Goal: Information Seeking & Learning: Check status

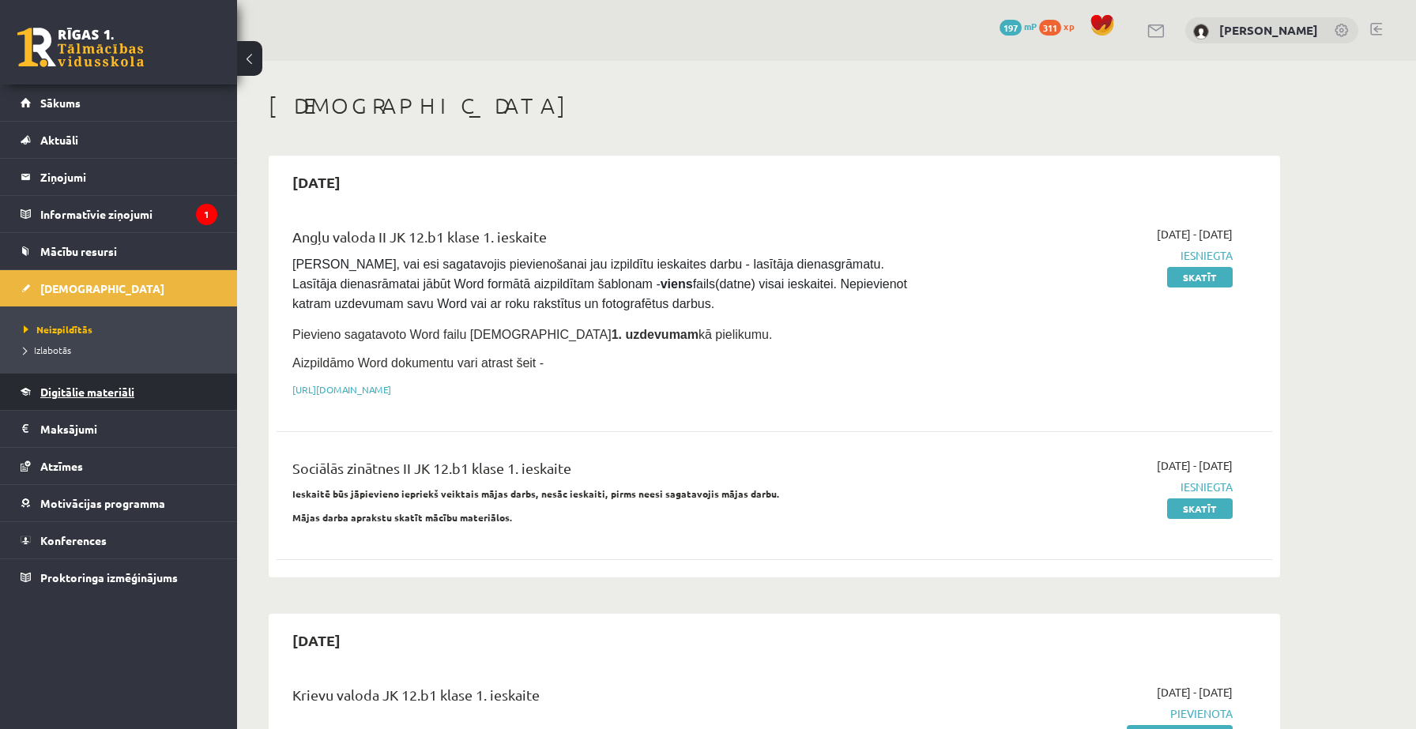
scroll to position [369, 0]
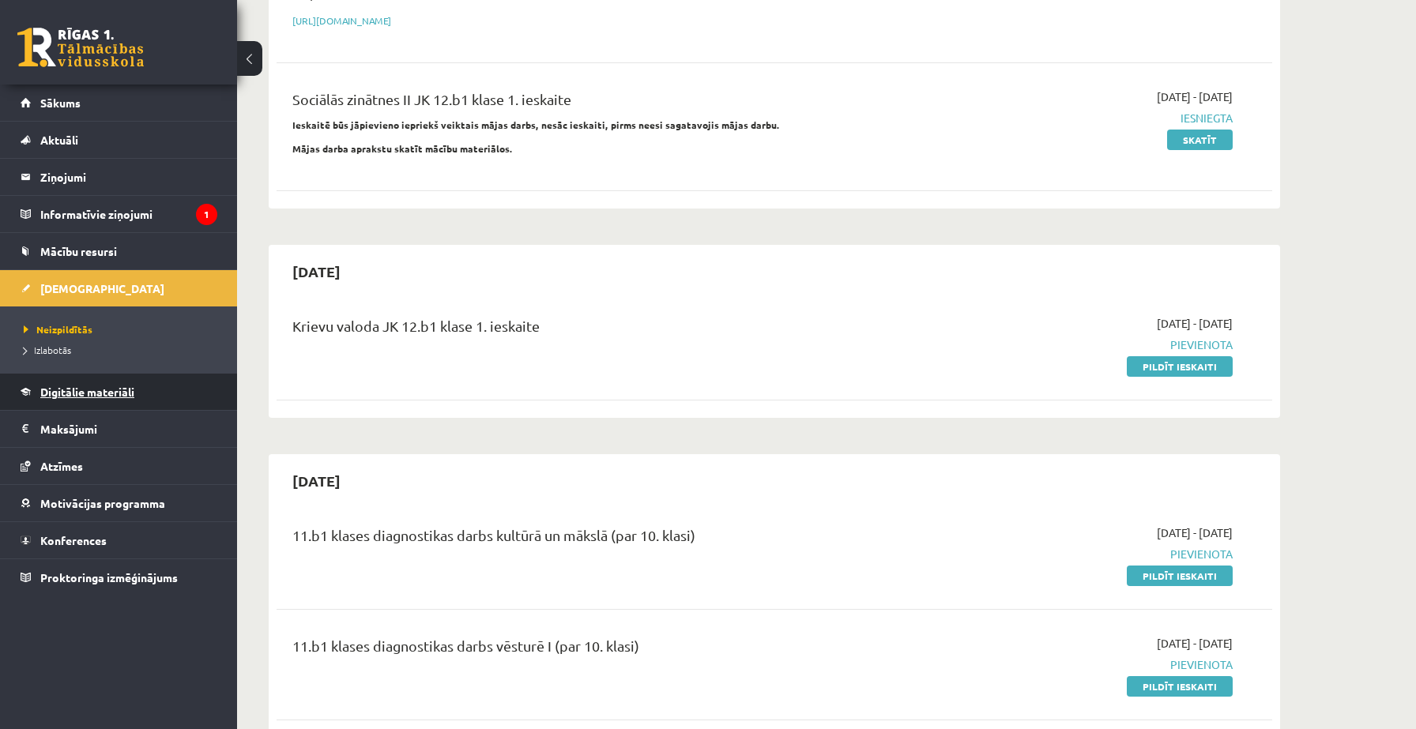
click at [65, 384] on link "Digitālie materiāli" at bounding box center [119, 392] width 197 height 36
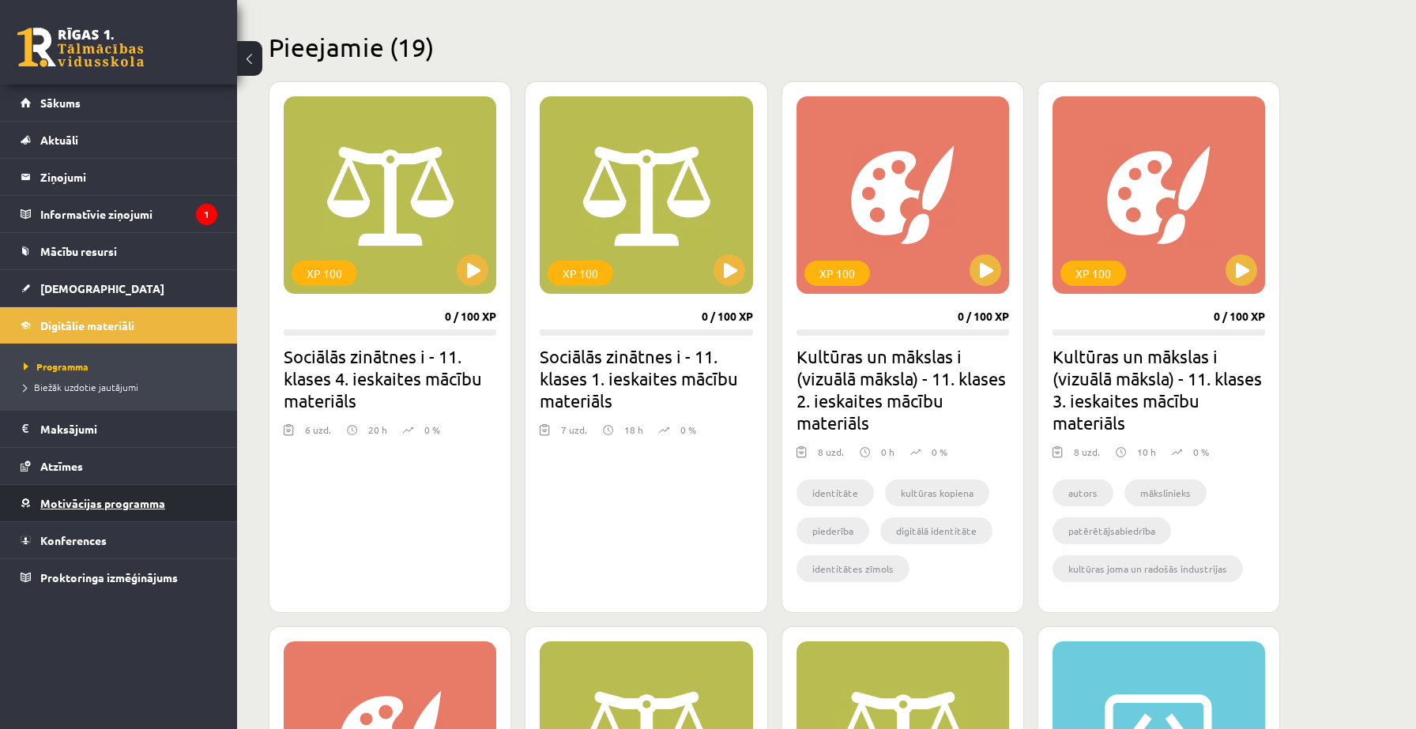
click at [65, 505] on span "Motivācijas programma" at bounding box center [102, 503] width 125 height 14
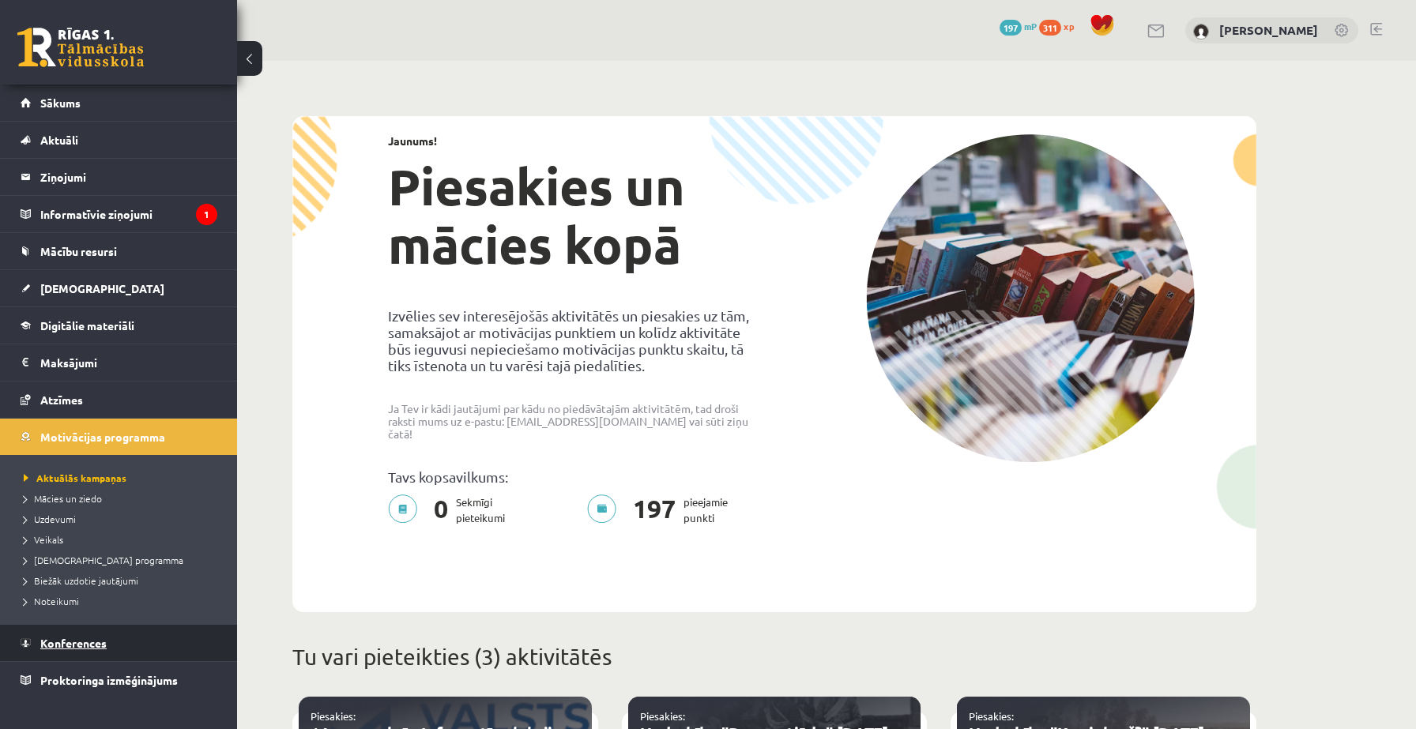
click at [59, 645] on span "Konferences" at bounding box center [73, 643] width 66 height 14
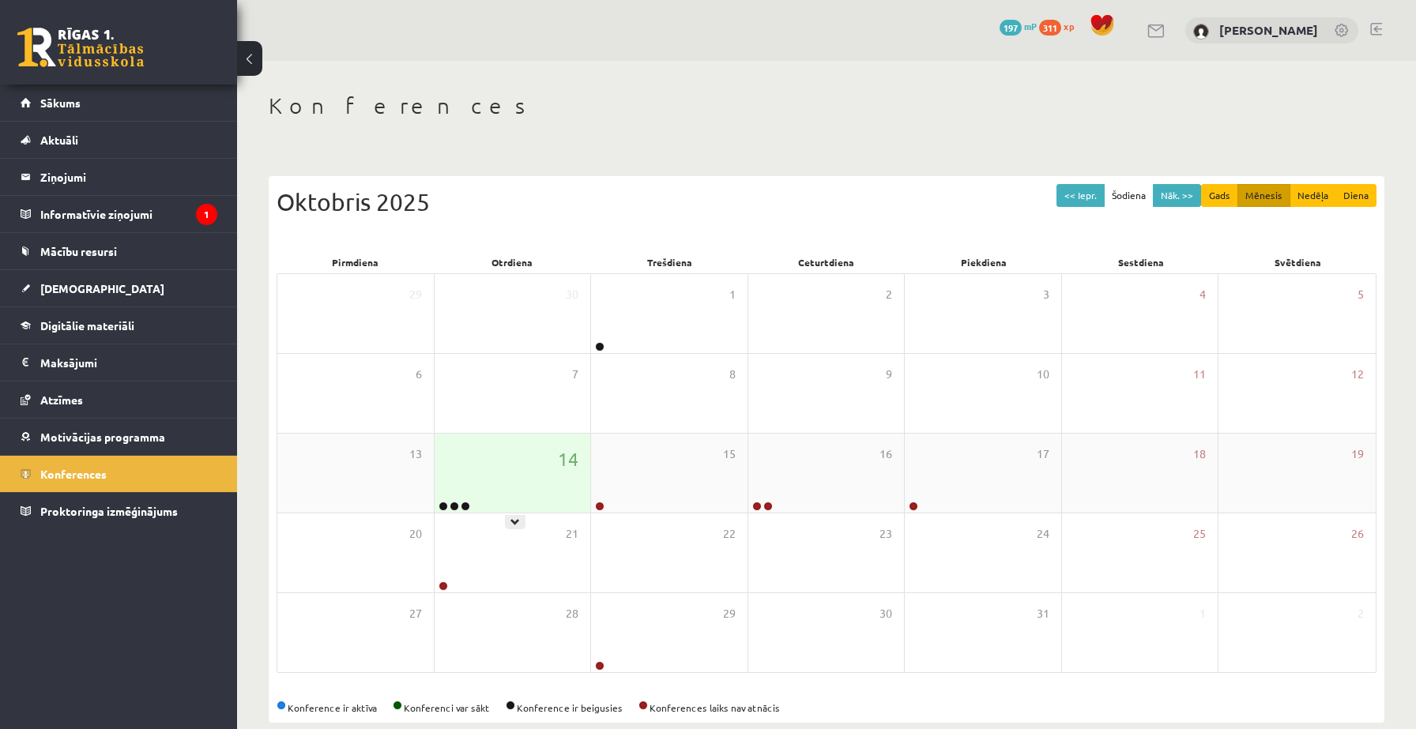
click at [496, 495] on div "14" at bounding box center [513, 473] width 156 height 79
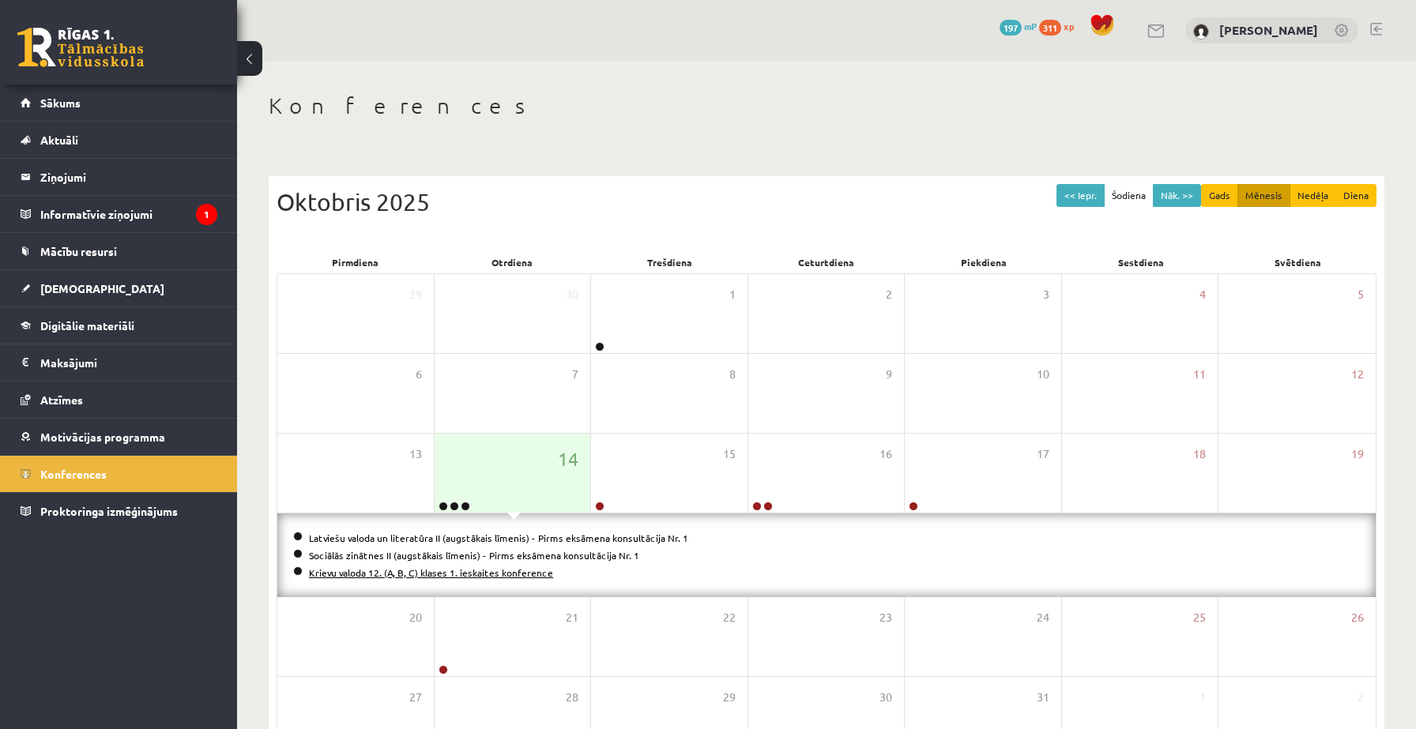
click at [448, 572] on link "Krievu valoda 12. (A, B, C) klases 1. ieskaites konference" at bounding box center [431, 573] width 244 height 13
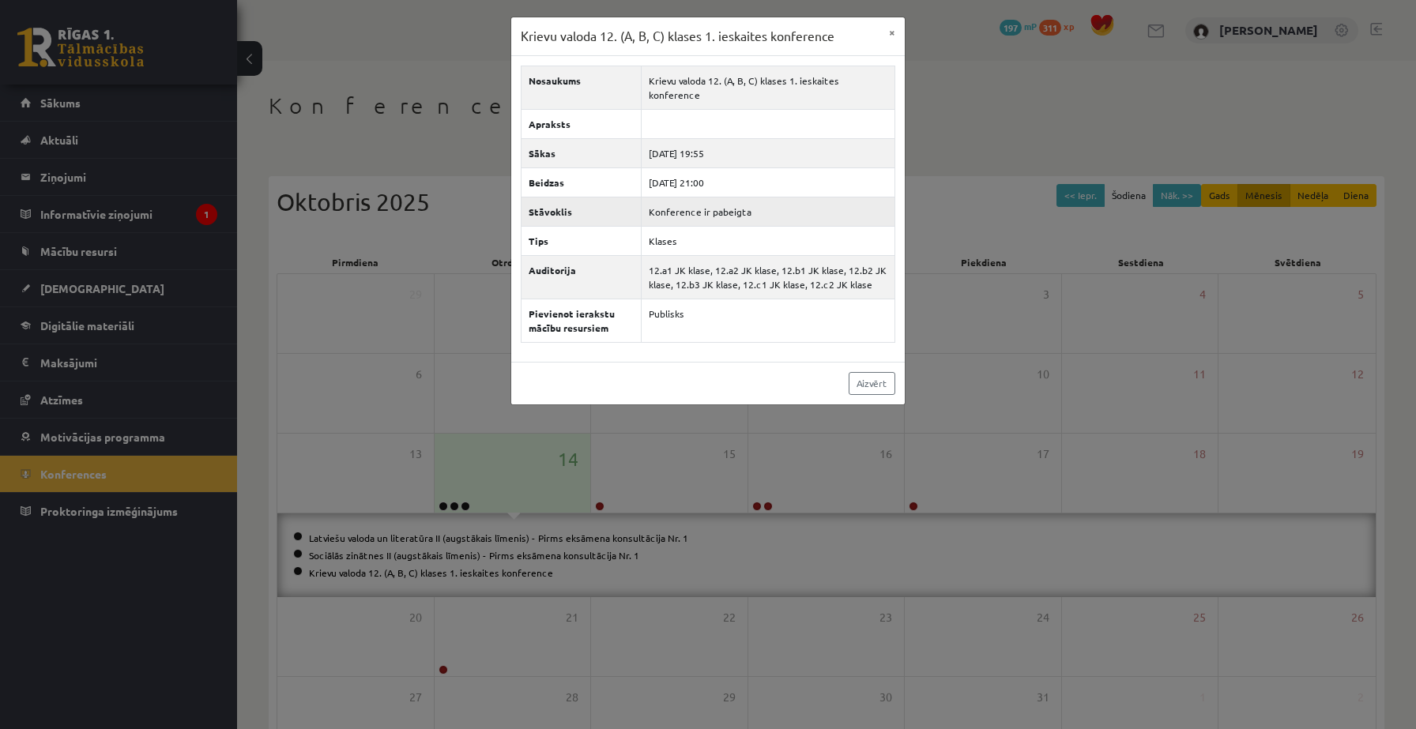
click at [657, 201] on td "Konference ir pabeigta" at bounding box center [768, 211] width 254 height 29
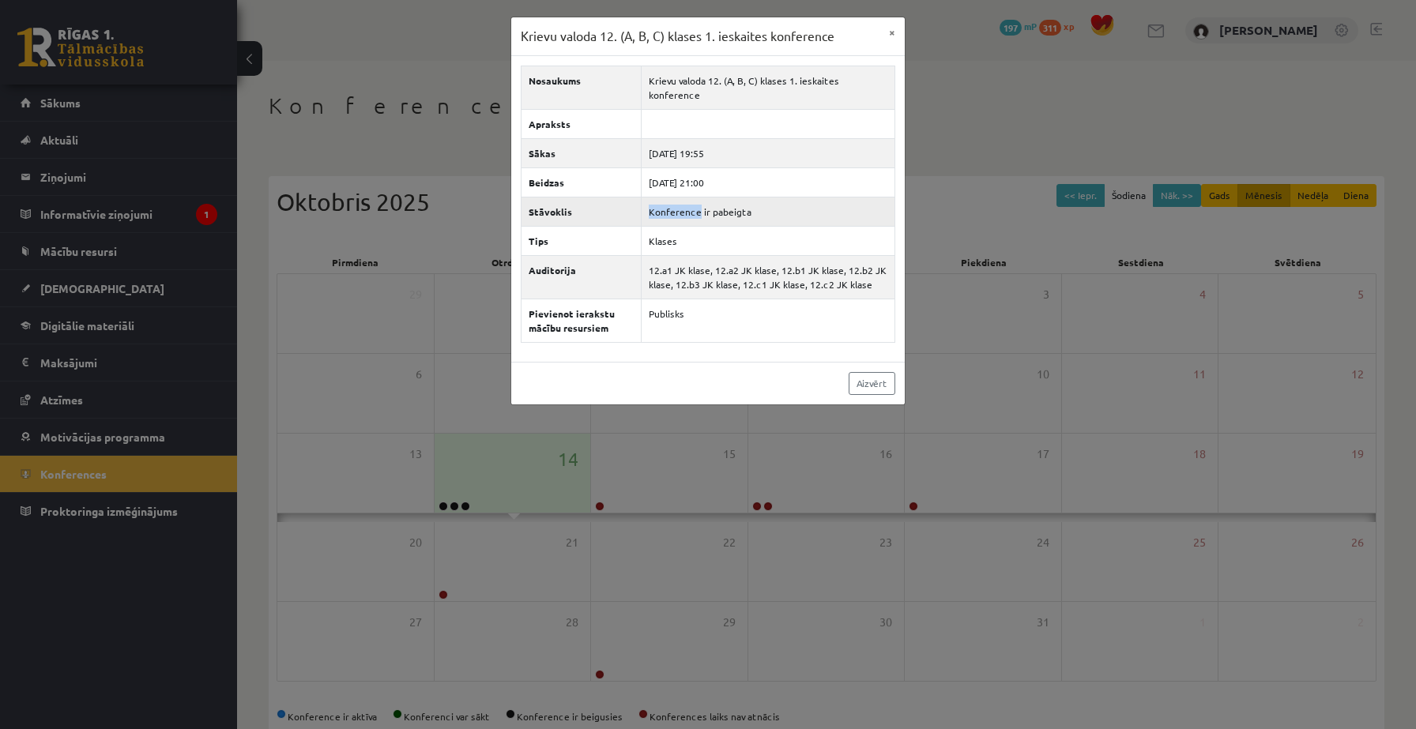
click at [657, 201] on td "Konference ir pabeigta" at bounding box center [768, 211] width 254 height 29
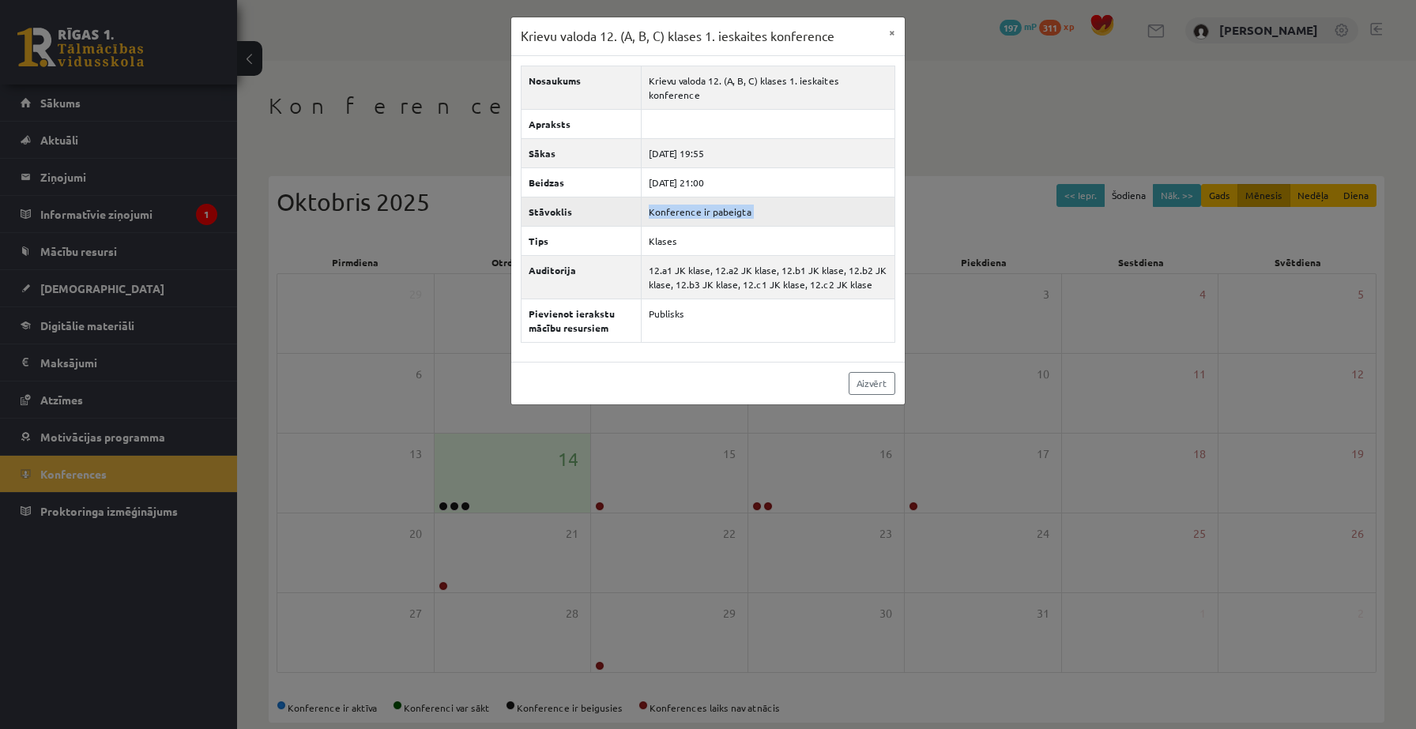
click at [657, 201] on td "Konference ir pabeigta" at bounding box center [768, 211] width 254 height 29
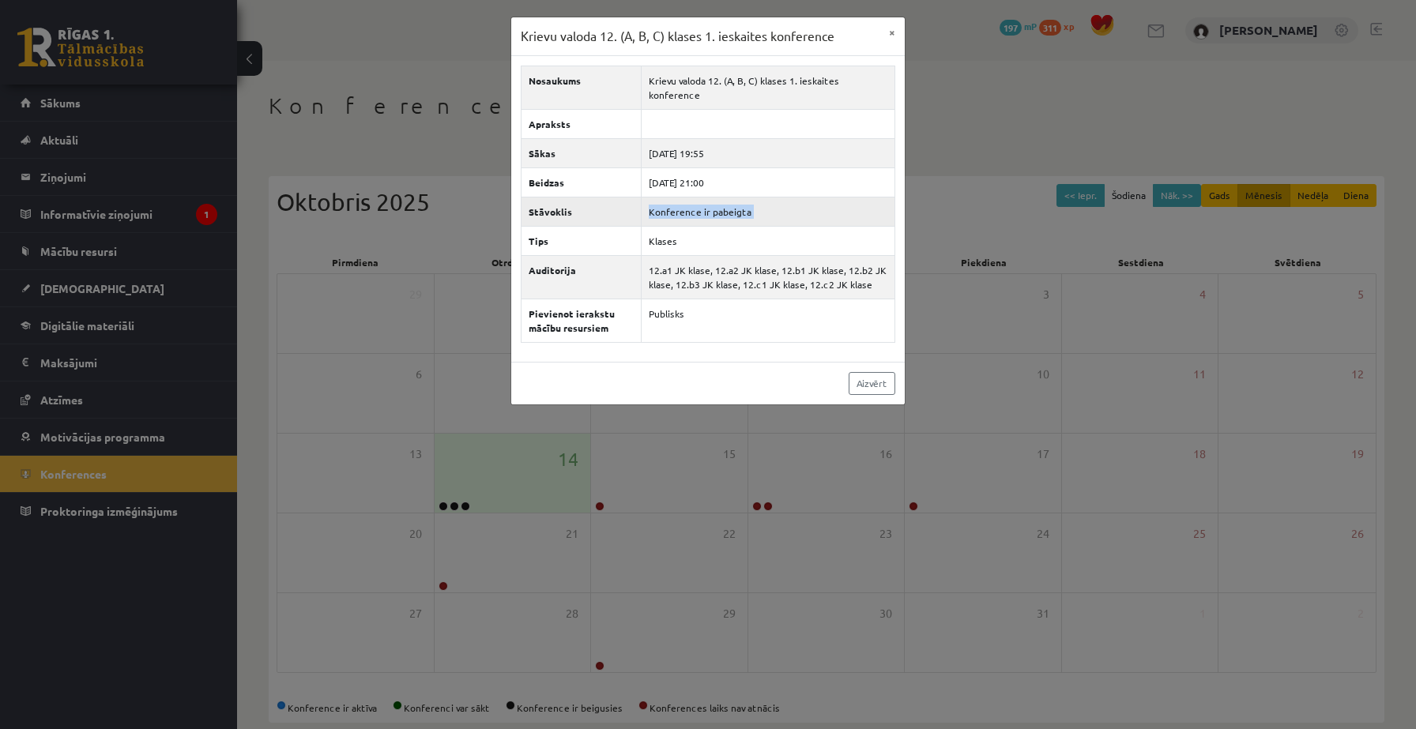
click at [657, 201] on td "Konference ir pabeigta" at bounding box center [768, 211] width 254 height 29
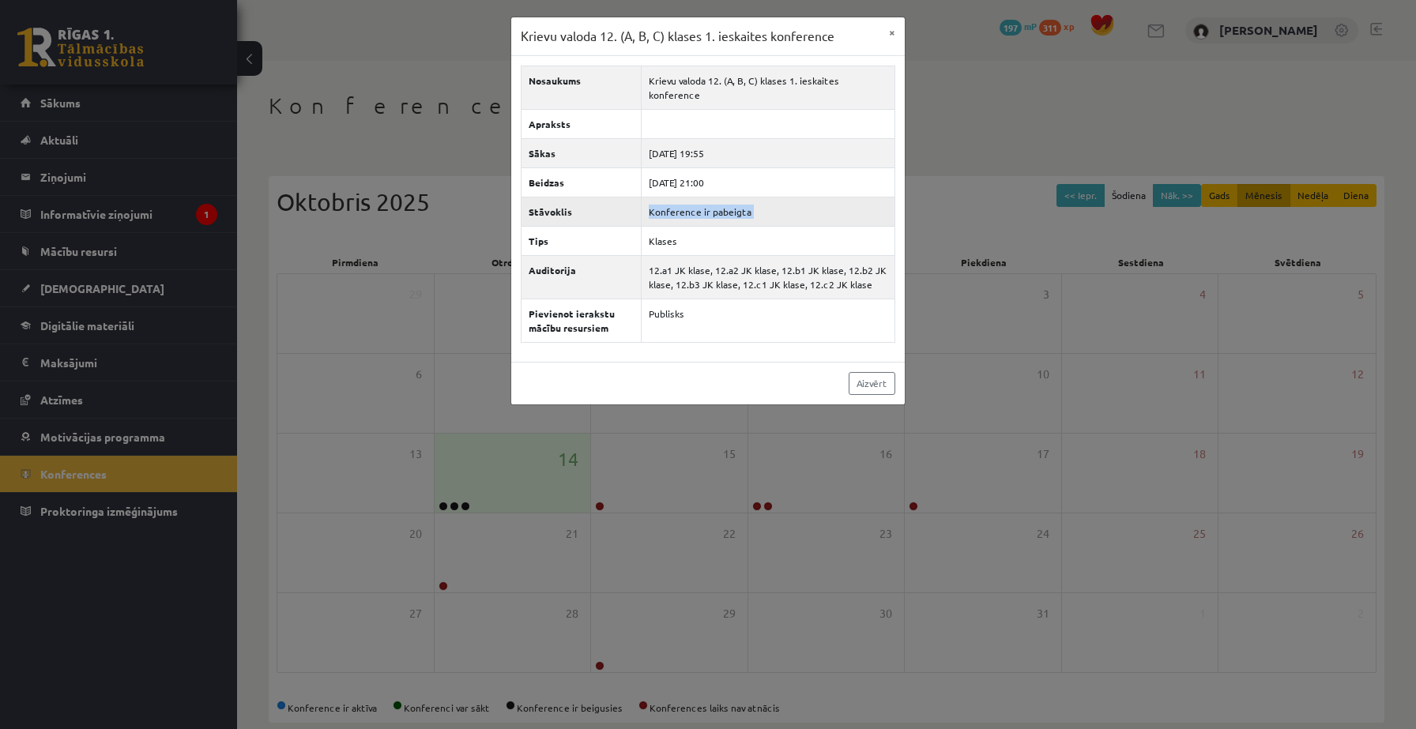
click at [657, 201] on td "Konference ir pabeigta" at bounding box center [768, 211] width 254 height 29
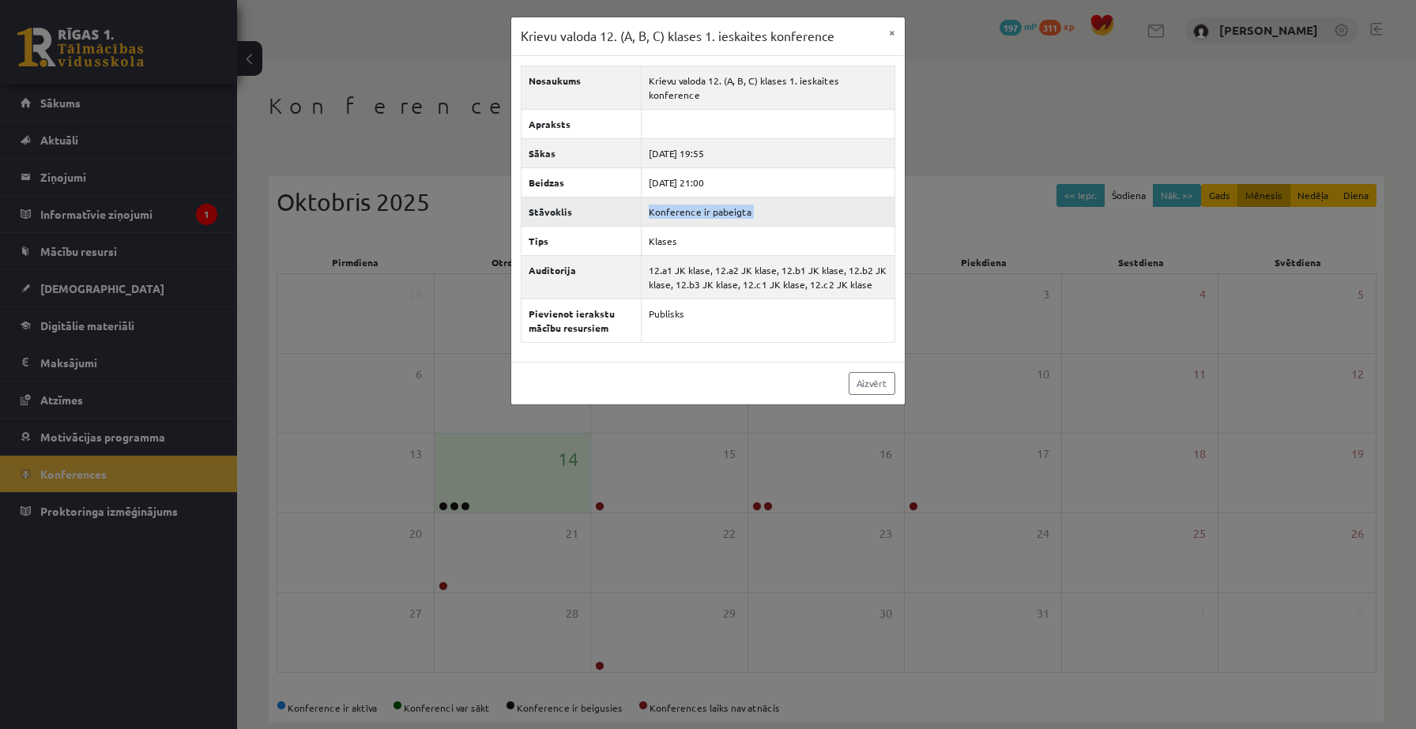
click at [657, 201] on td "Konference ir pabeigta" at bounding box center [768, 211] width 254 height 29
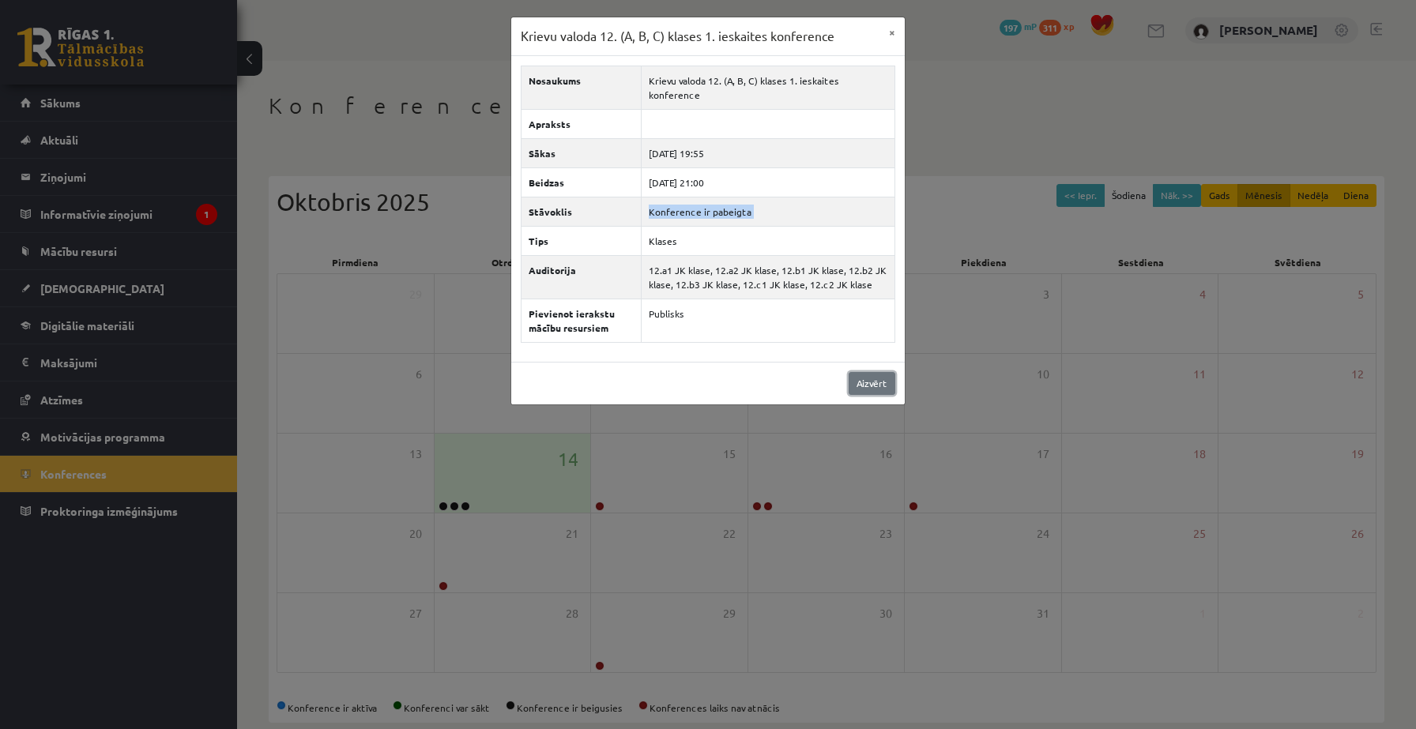
click at [864, 373] on link "Aizvērt" at bounding box center [872, 383] width 47 height 23
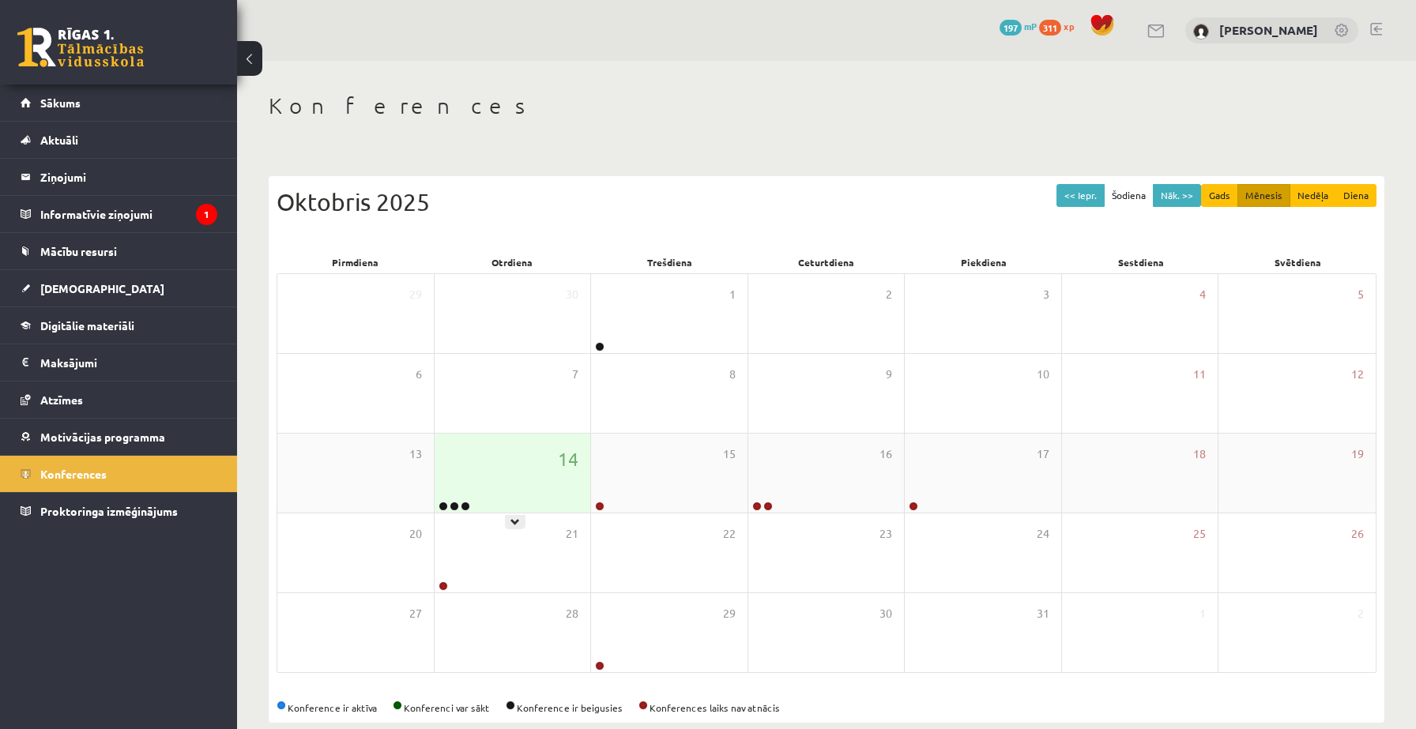
click at [515, 506] on div "14" at bounding box center [513, 473] width 156 height 79
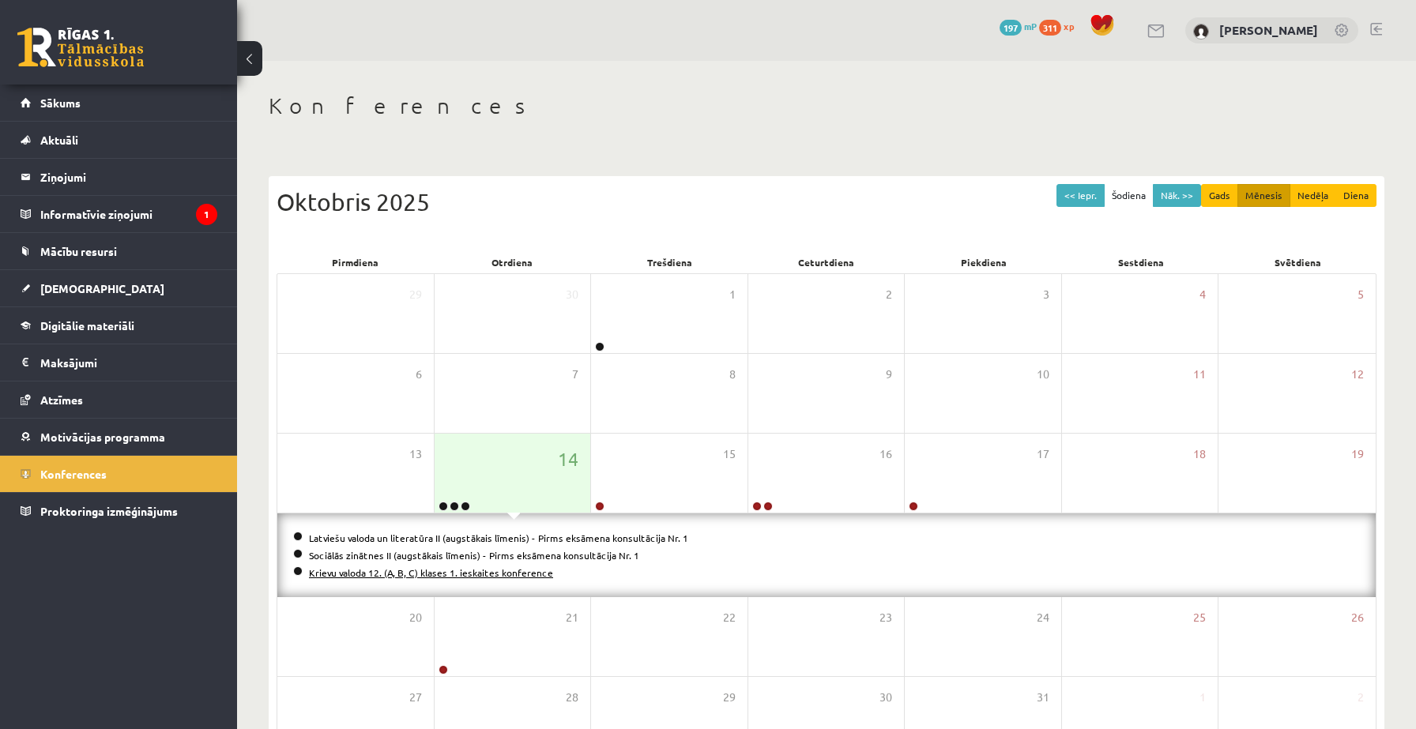
click at [499, 571] on link "Krievu valoda 12. (A, B, C) klases 1. ieskaites konference" at bounding box center [431, 573] width 244 height 13
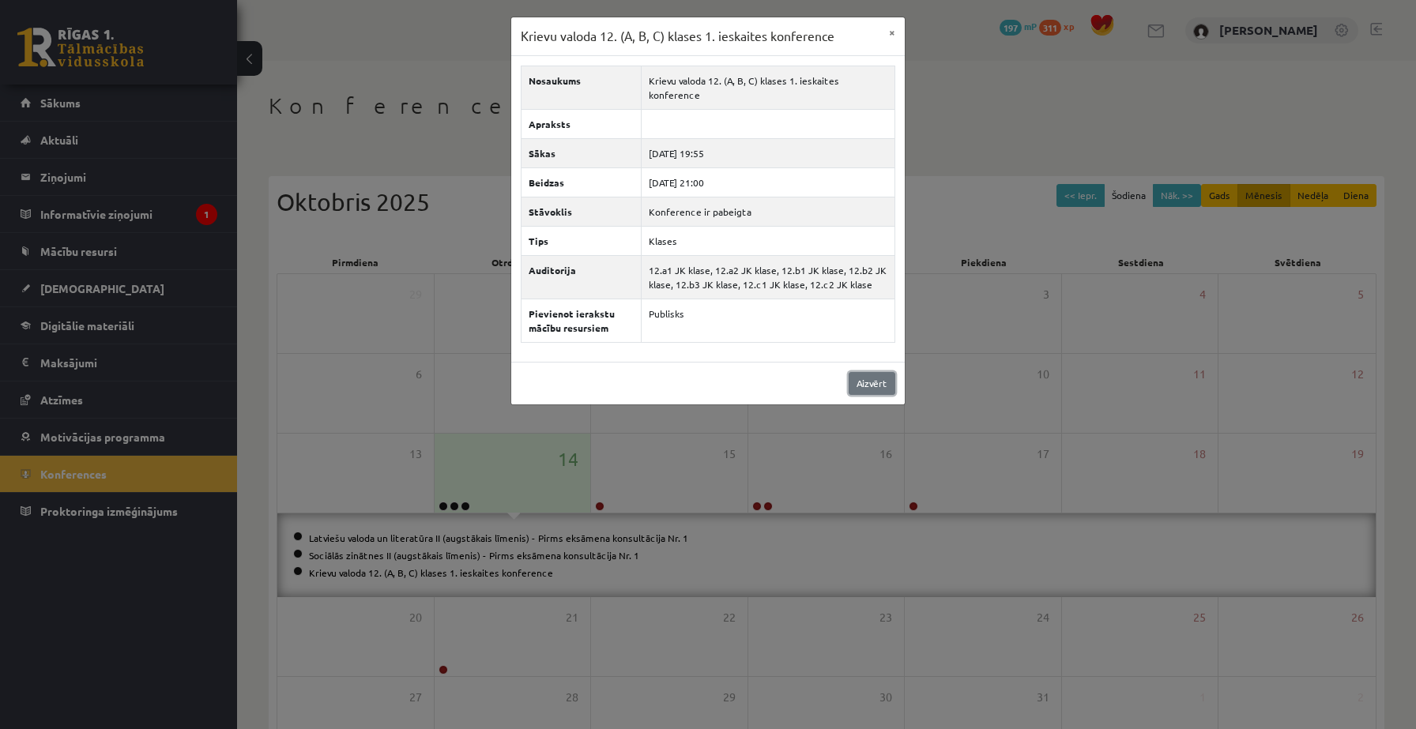
click at [861, 372] on link "Aizvērt" at bounding box center [872, 383] width 47 height 23
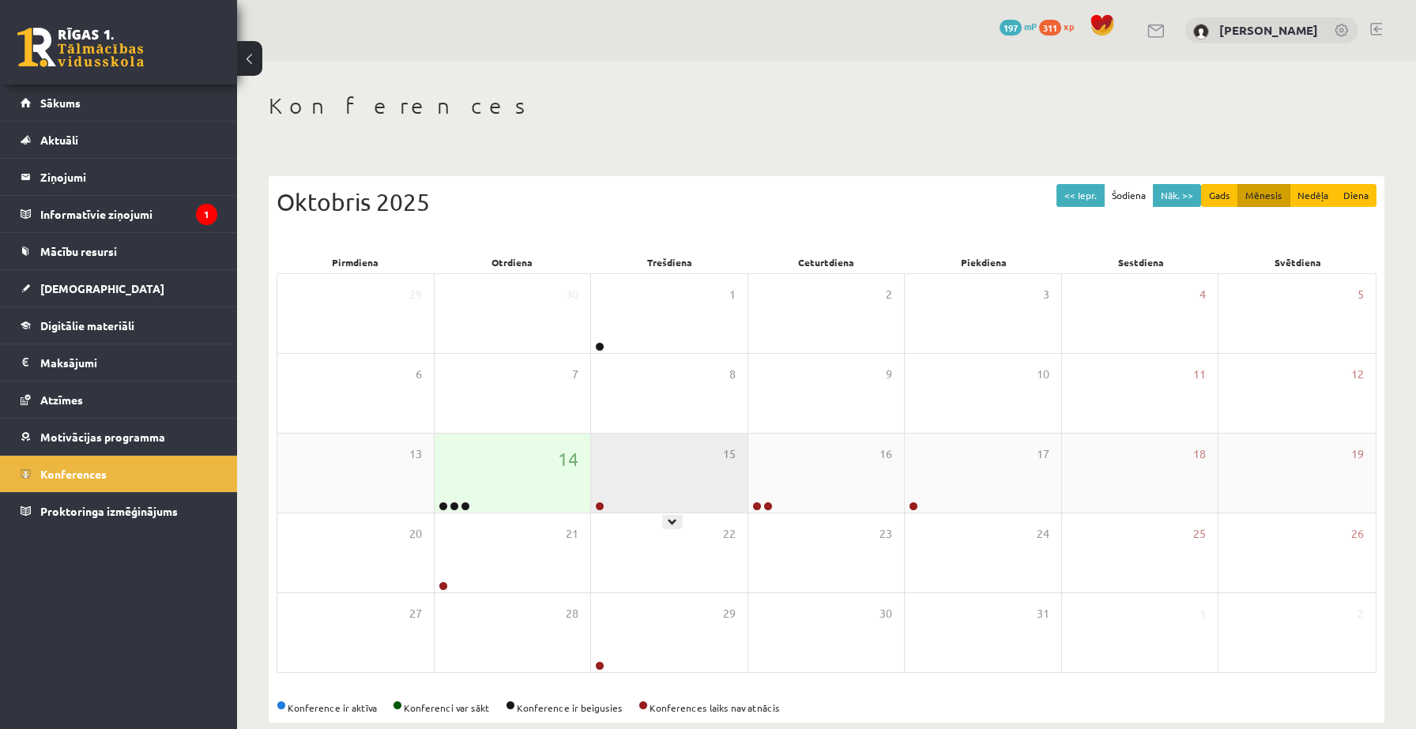
click at [695, 466] on div "15" at bounding box center [669, 473] width 156 height 79
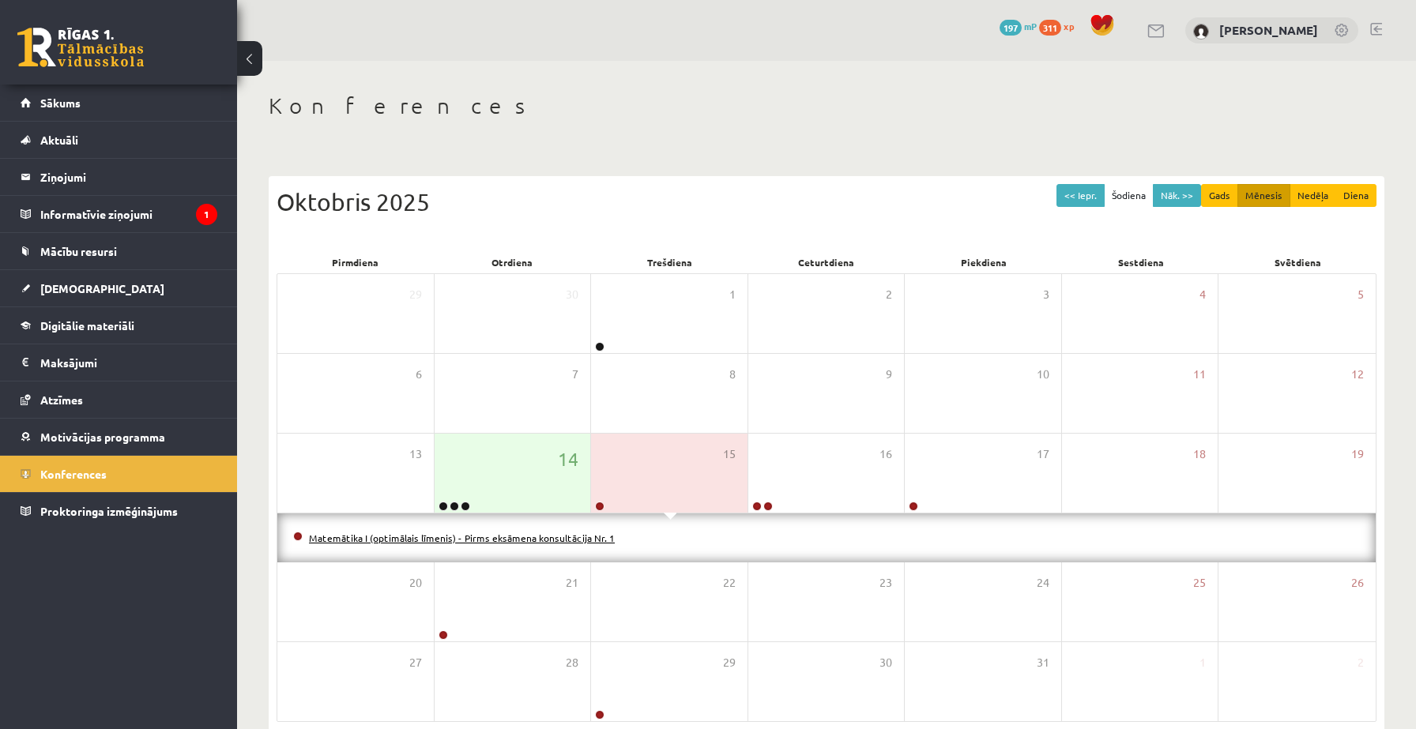
click at [552, 538] on link "Matemātika I (optimālais līmenis) - Pirms eksāmena konsultācija Nr. 1" at bounding box center [462, 538] width 306 height 13
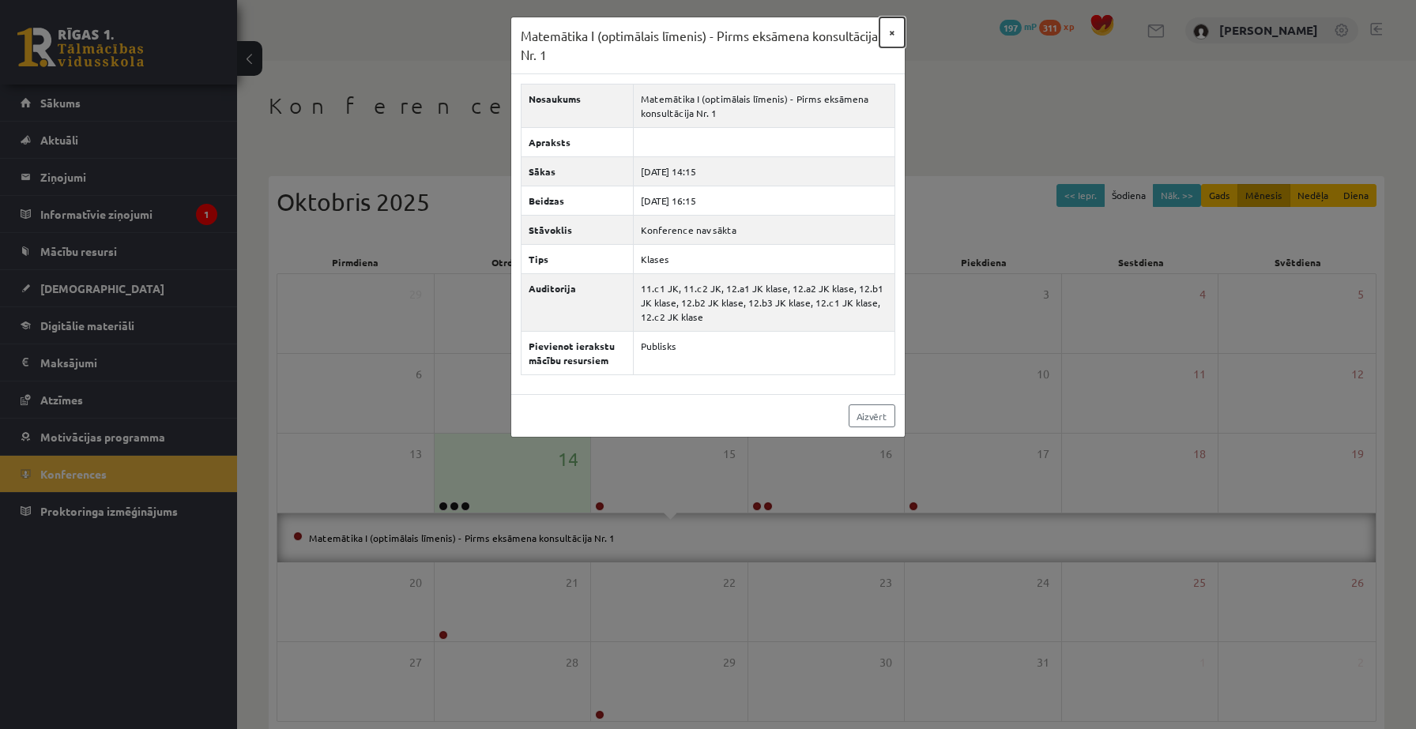
click at [889, 31] on button "×" at bounding box center [891, 32] width 25 height 30
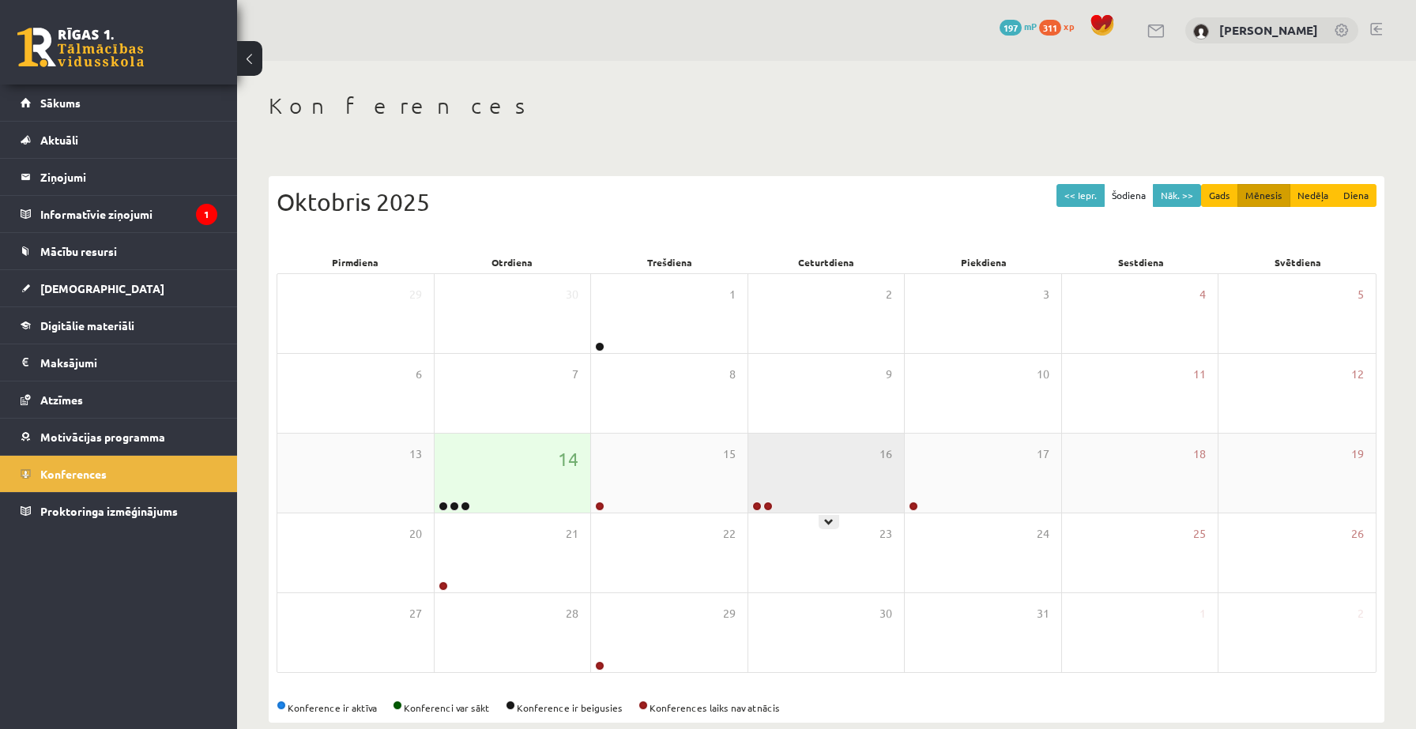
click at [834, 507] on div "16" at bounding box center [826, 473] width 156 height 79
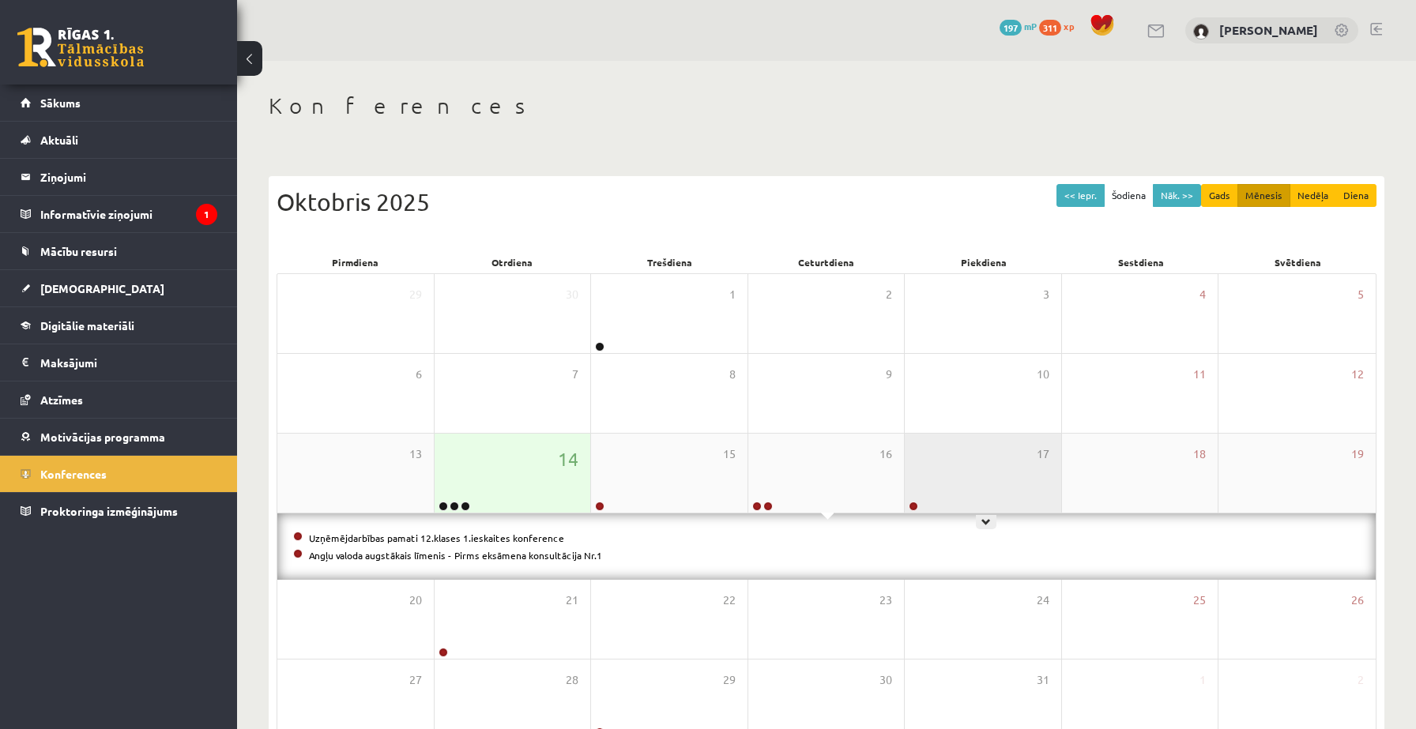
click at [958, 479] on div "17" at bounding box center [983, 473] width 156 height 79
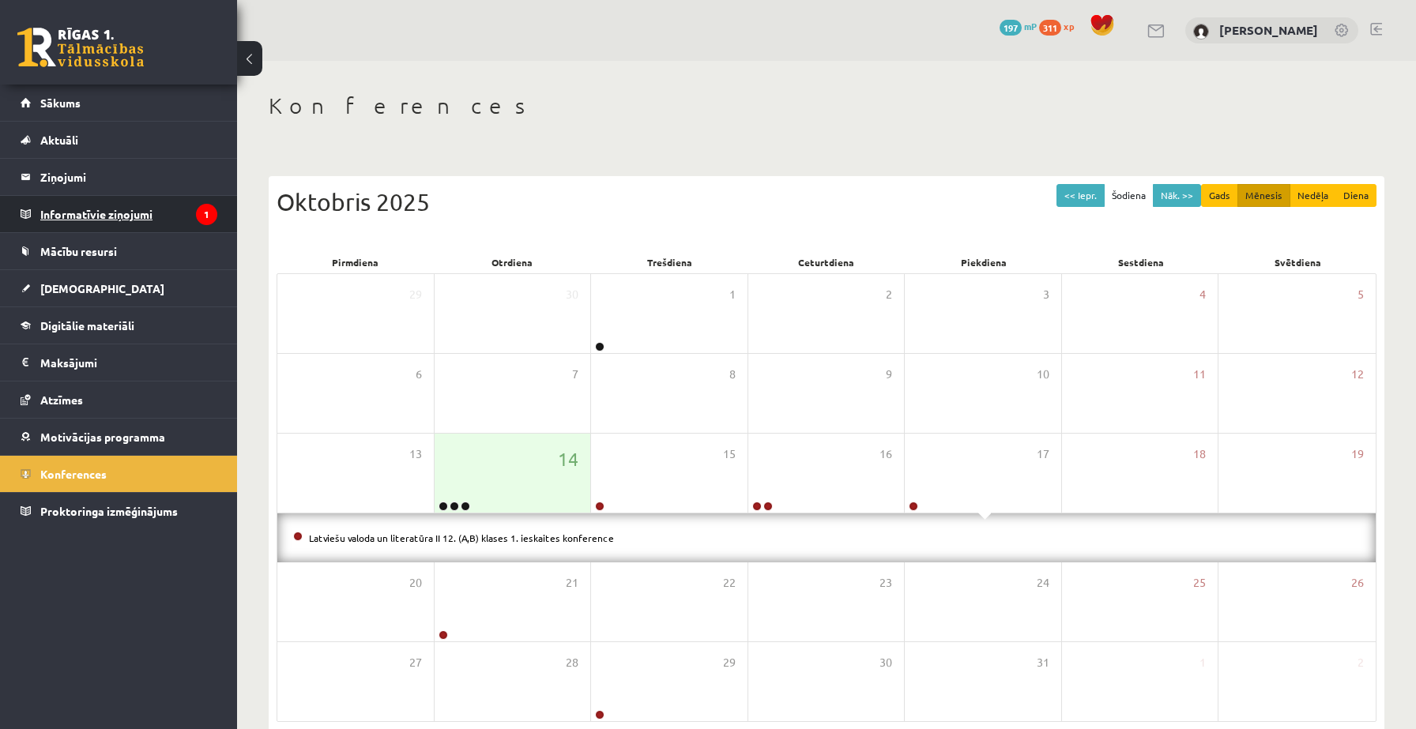
click at [115, 217] on legend "Informatīvie ziņojumi 1" at bounding box center [128, 214] width 177 height 36
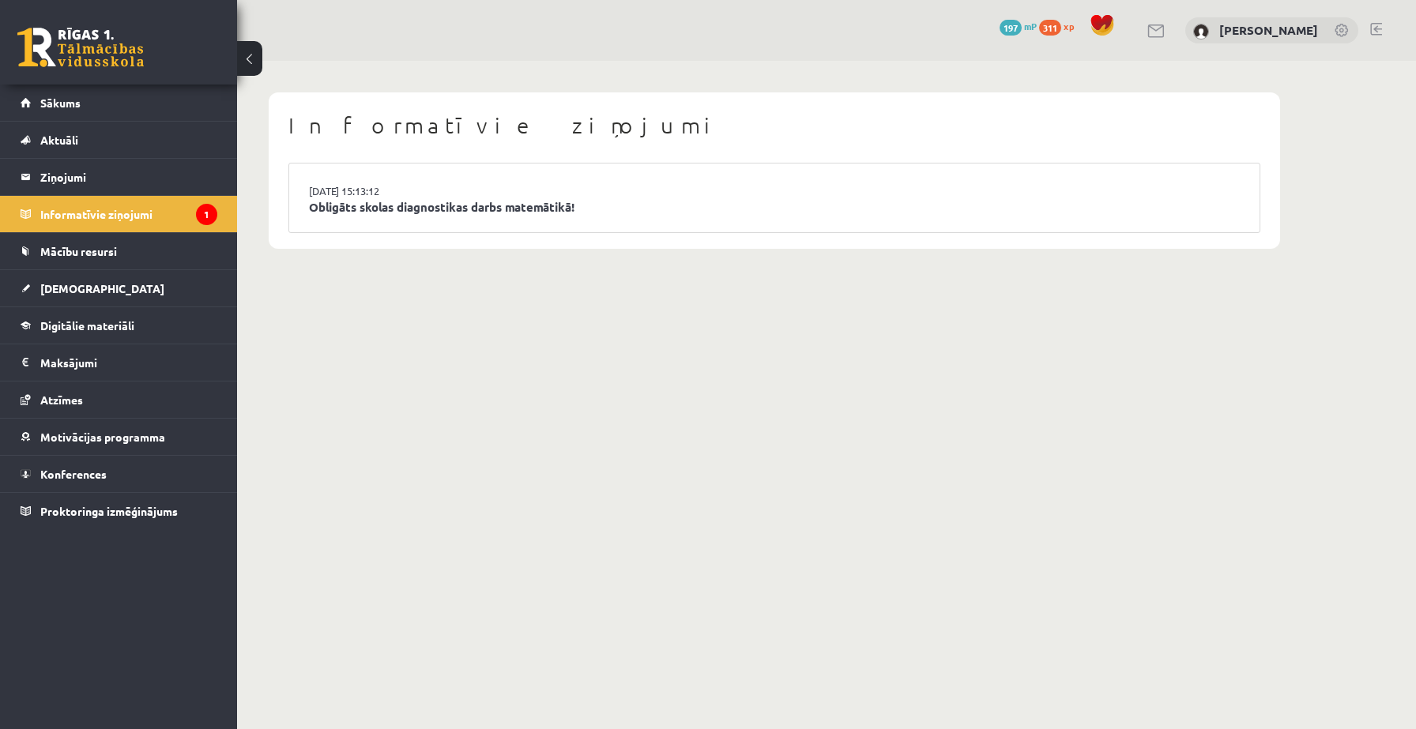
click at [285, 203] on div "Informatīvie ziņojumi 14.10.2025 15:13:12 Obligāts skolas diagnostikas darbs ma…" at bounding box center [774, 170] width 1011 height 156
click at [330, 203] on link "Obligāts skolas diagnostikas darbs matemātikā!" at bounding box center [774, 207] width 931 height 18
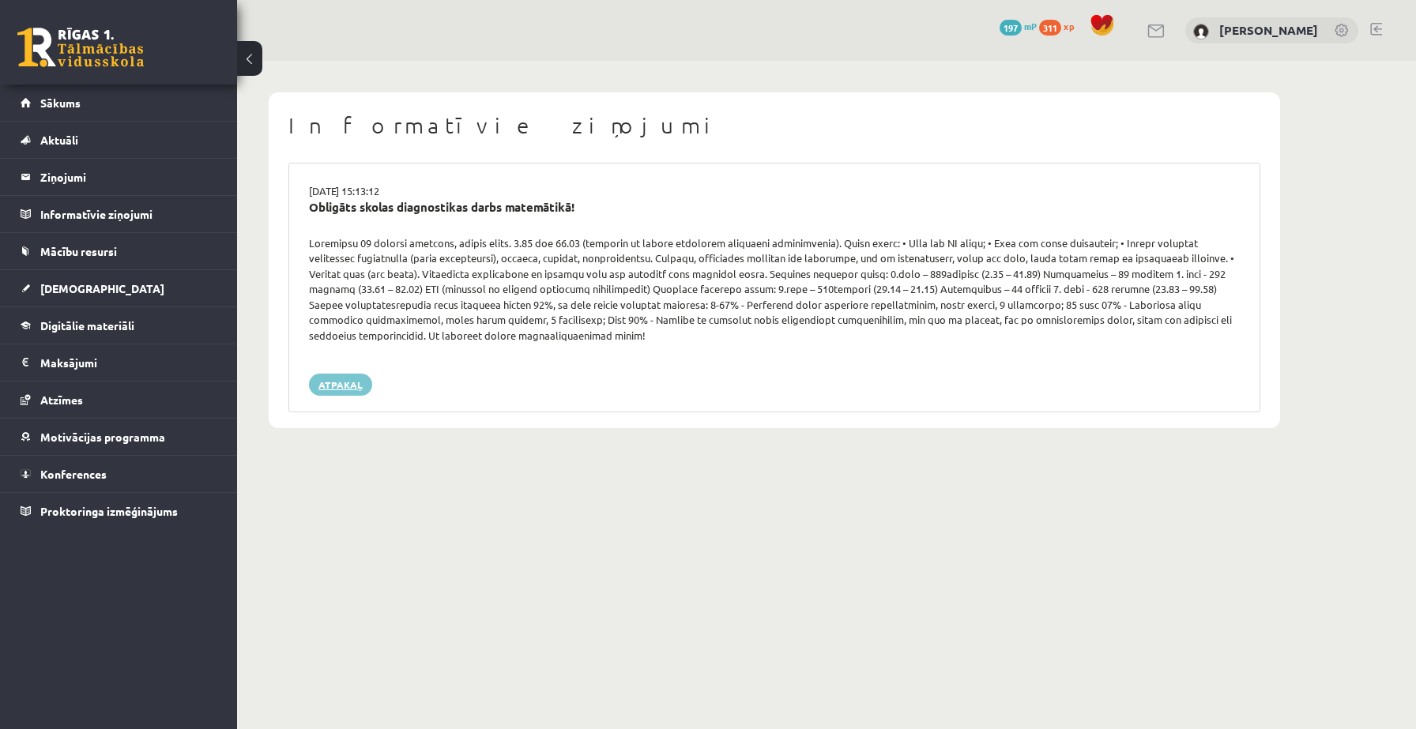
click at [332, 385] on link "Atpakaļ" at bounding box center [340, 385] width 63 height 22
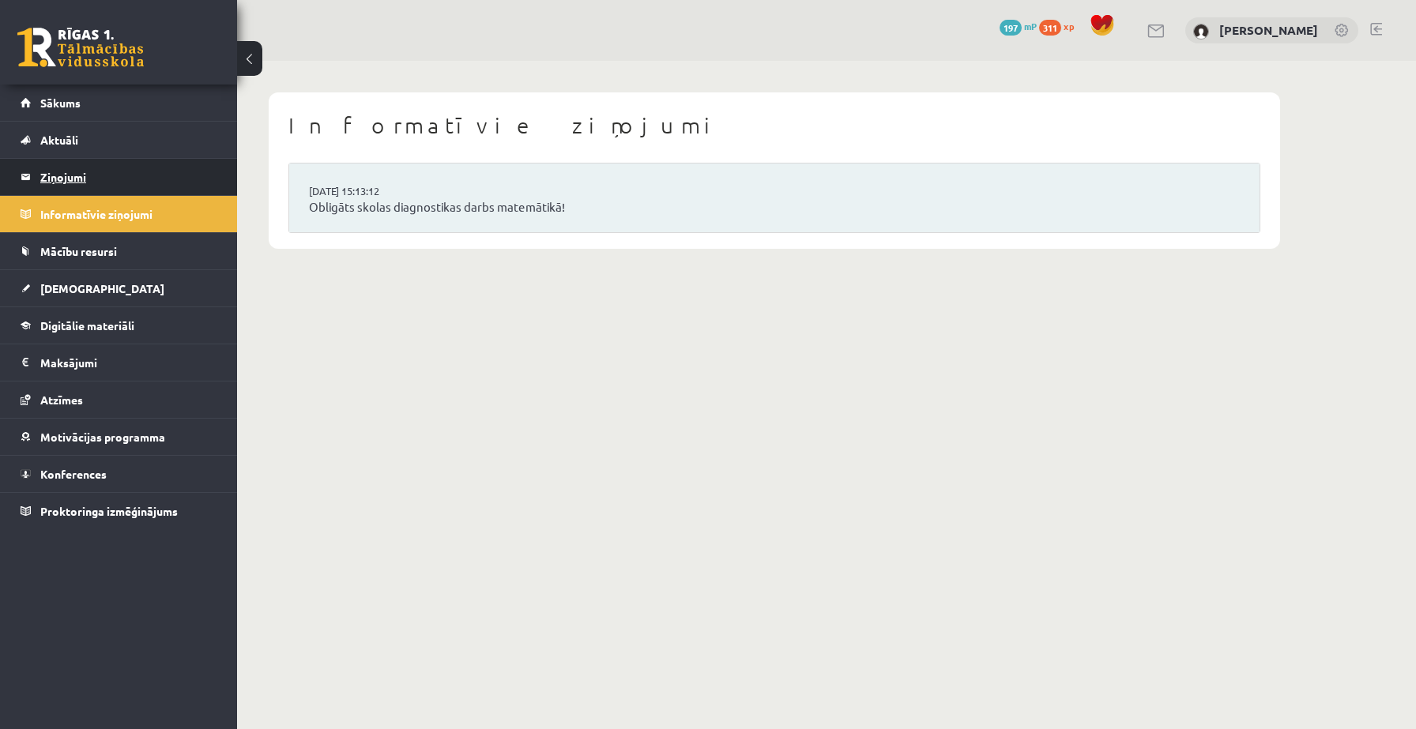
click at [77, 169] on legend "Ziņojumi 0" at bounding box center [128, 177] width 177 height 36
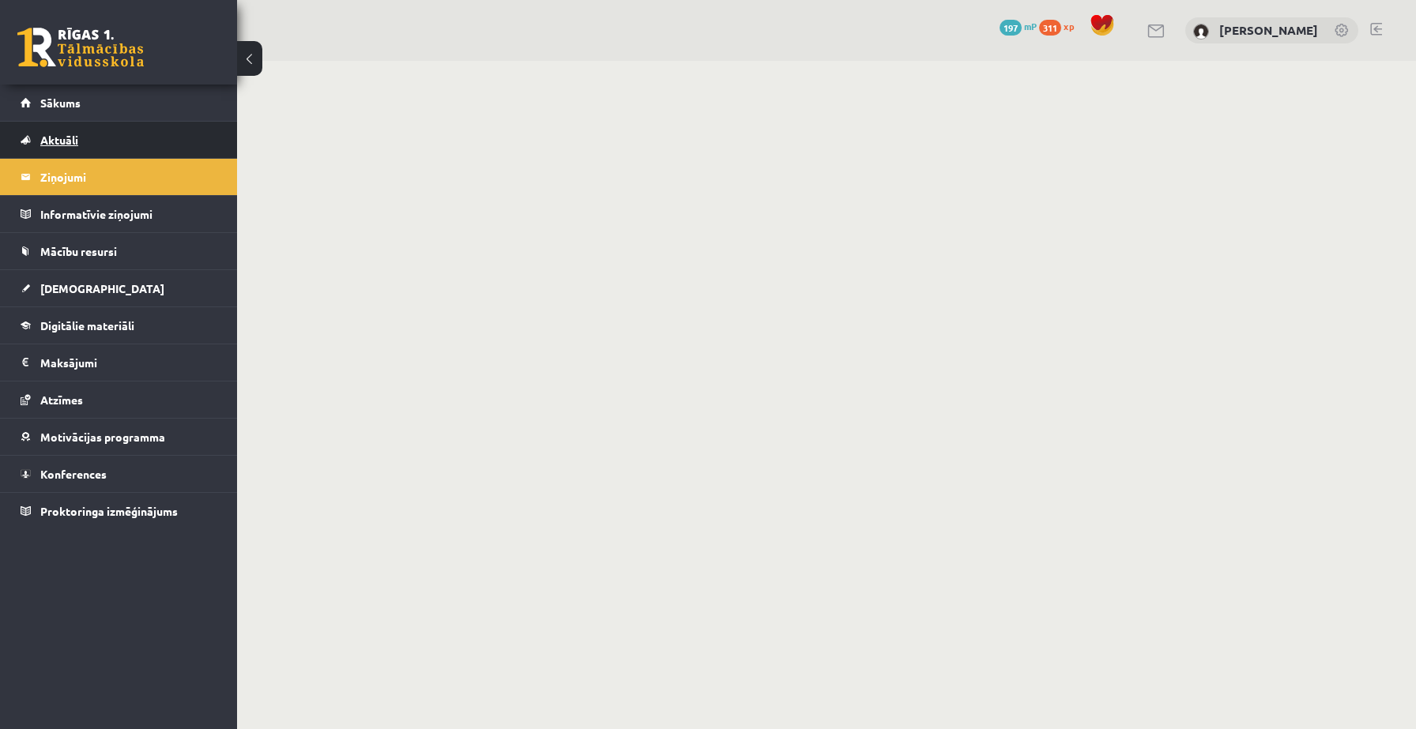
click at [78, 133] on link "Aktuāli" at bounding box center [119, 140] width 197 height 36
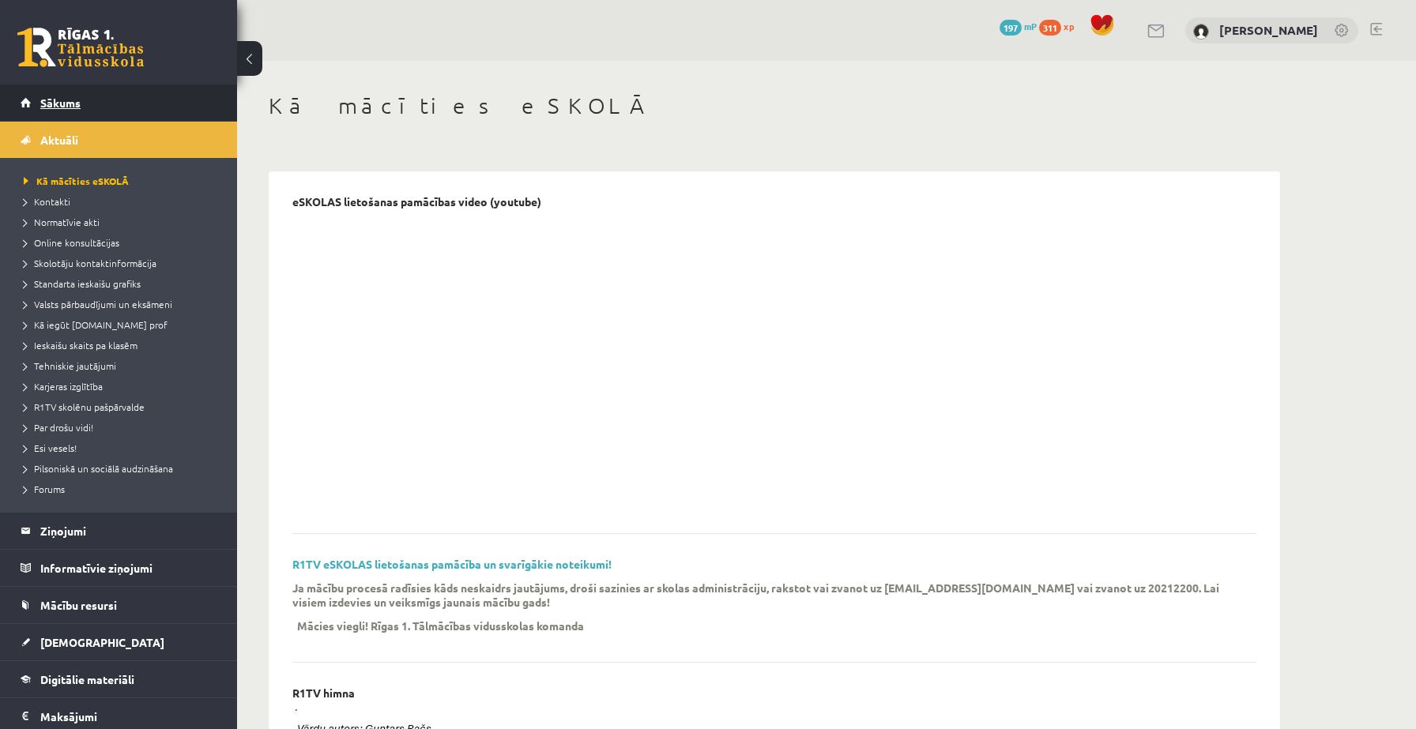
click at [86, 103] on link "Sākums" at bounding box center [119, 103] width 197 height 36
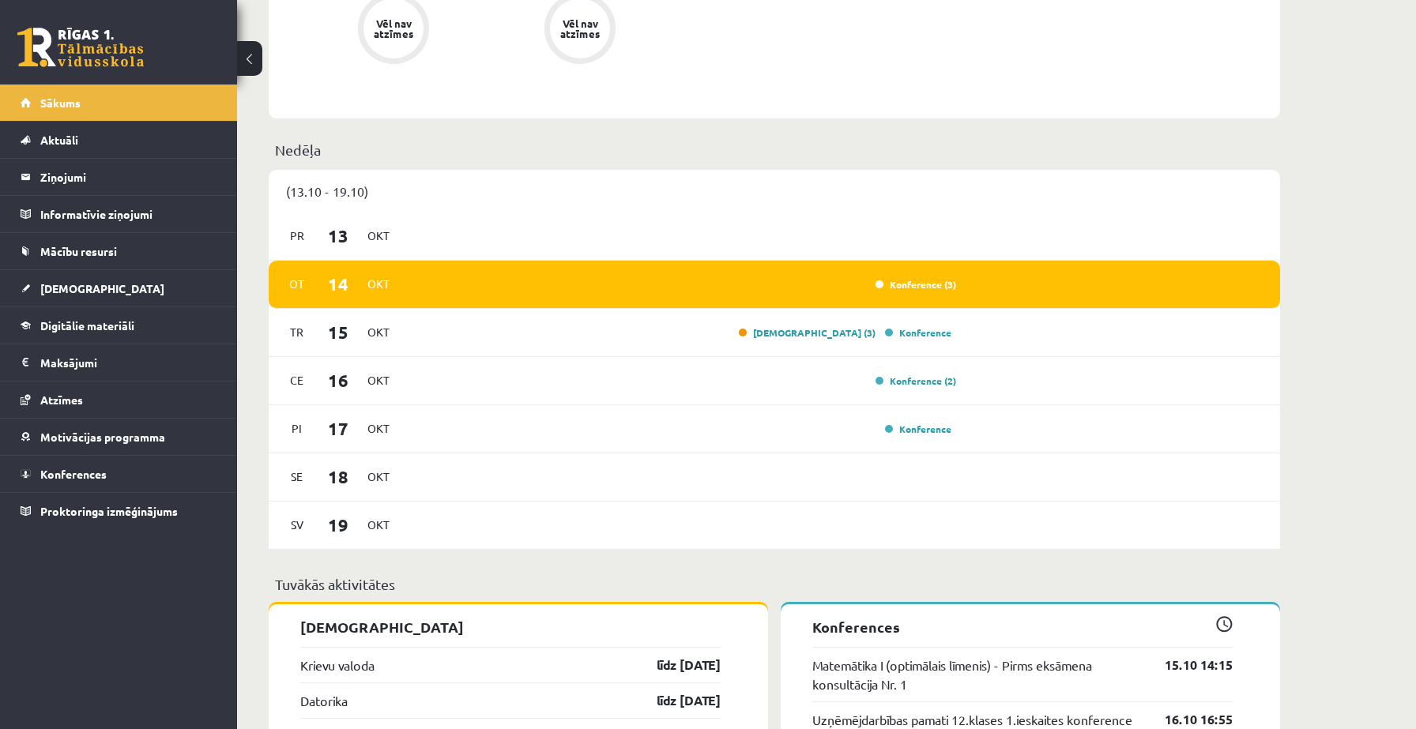
scroll to position [858, 0]
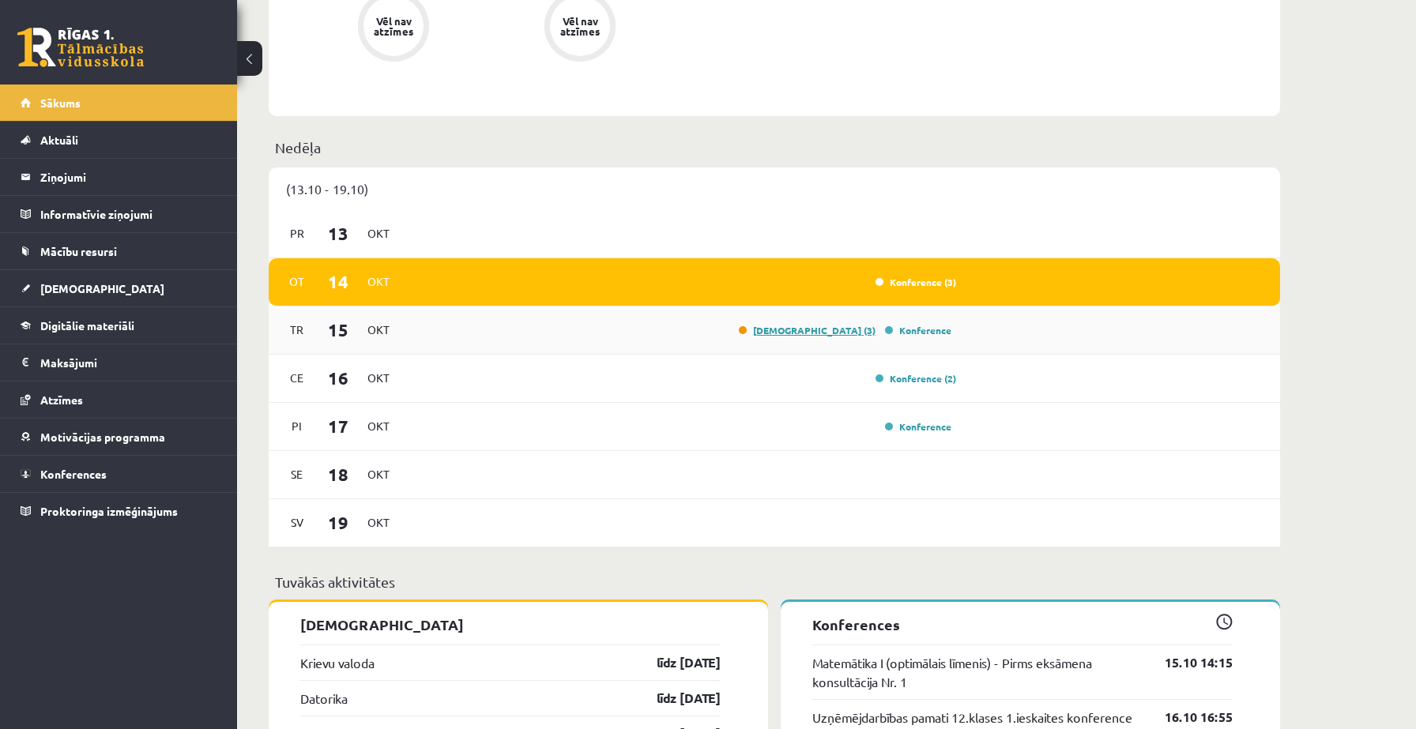
click at [837, 337] on link "Ieskaite (3)" at bounding box center [807, 330] width 137 height 13
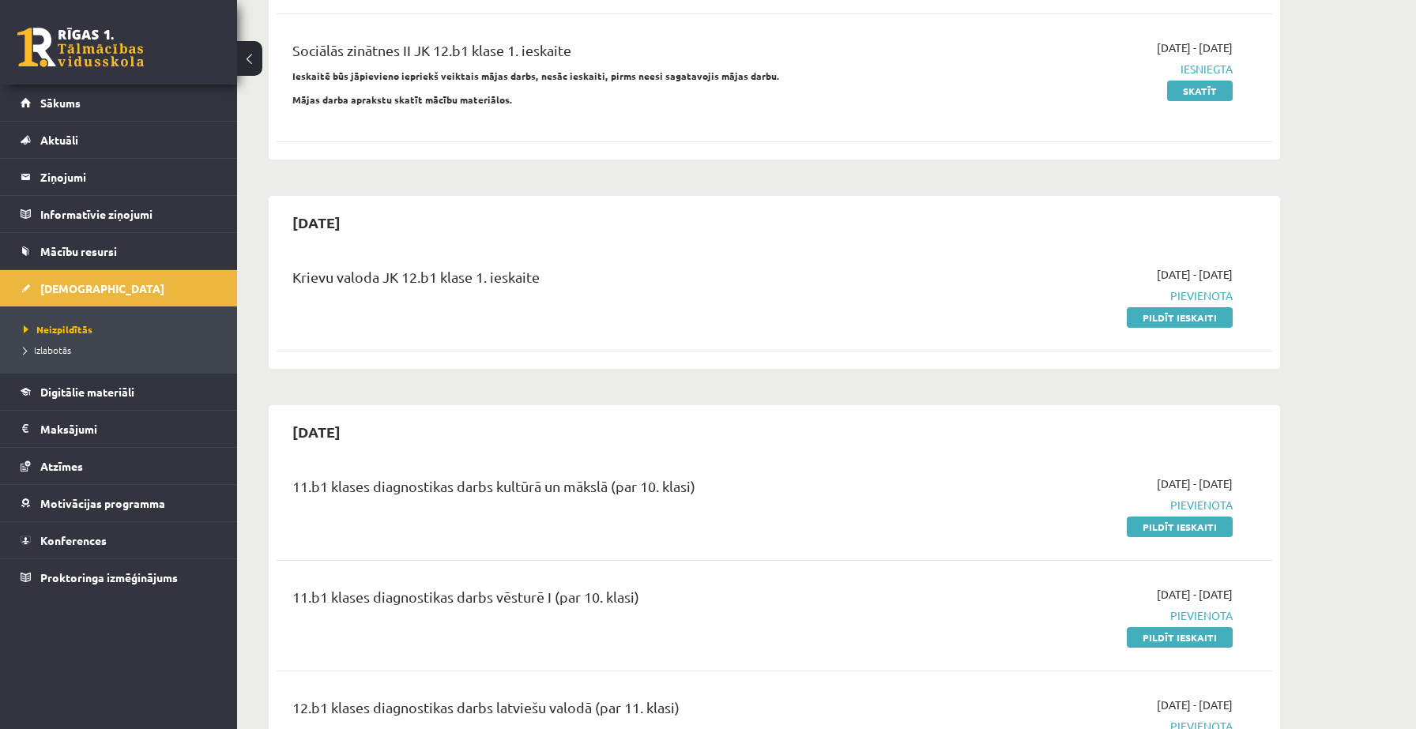
scroll to position [421, 0]
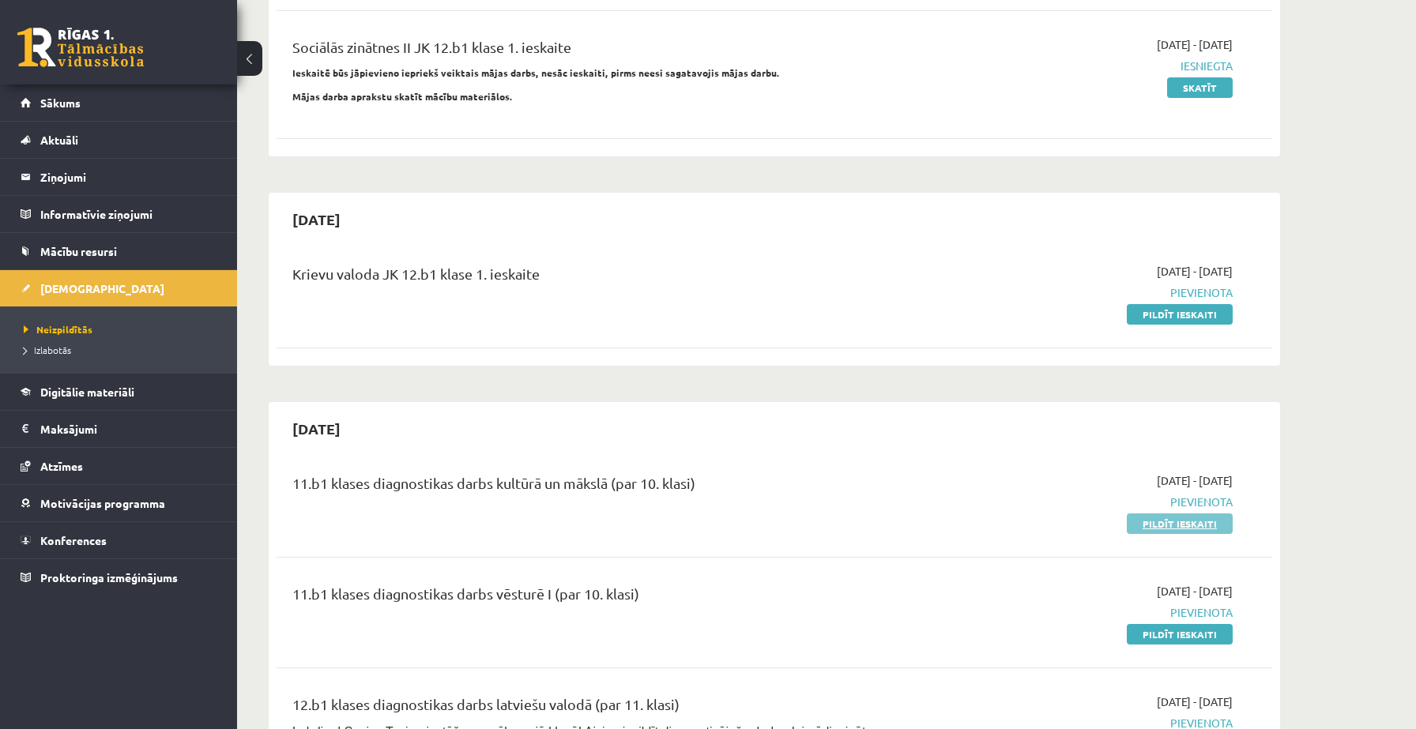
click at [1161, 525] on link "Pildīt ieskaiti" at bounding box center [1180, 524] width 106 height 21
click at [1174, 633] on link "Pildīt ieskaiti" at bounding box center [1180, 634] width 106 height 21
click at [1173, 314] on link "Pildīt ieskaiti" at bounding box center [1180, 314] width 106 height 21
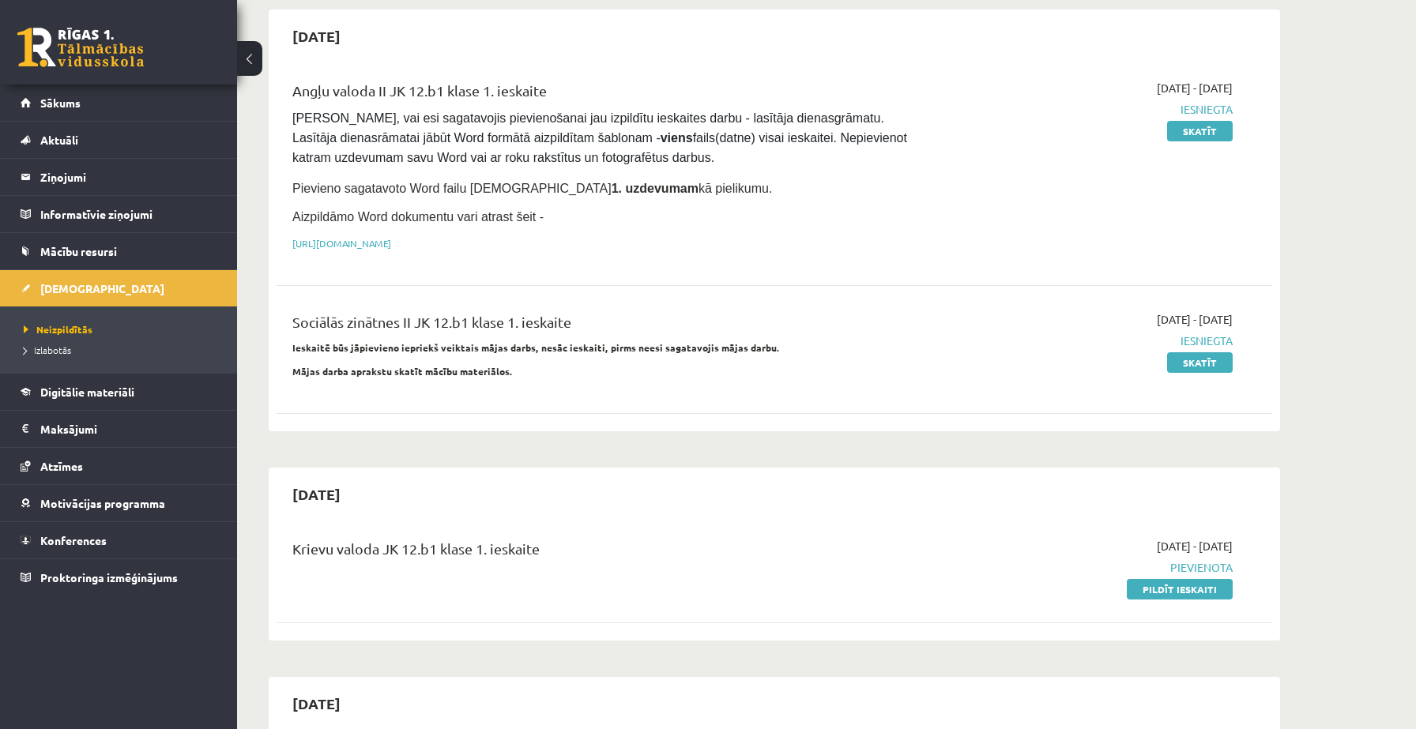
scroll to position [0, 0]
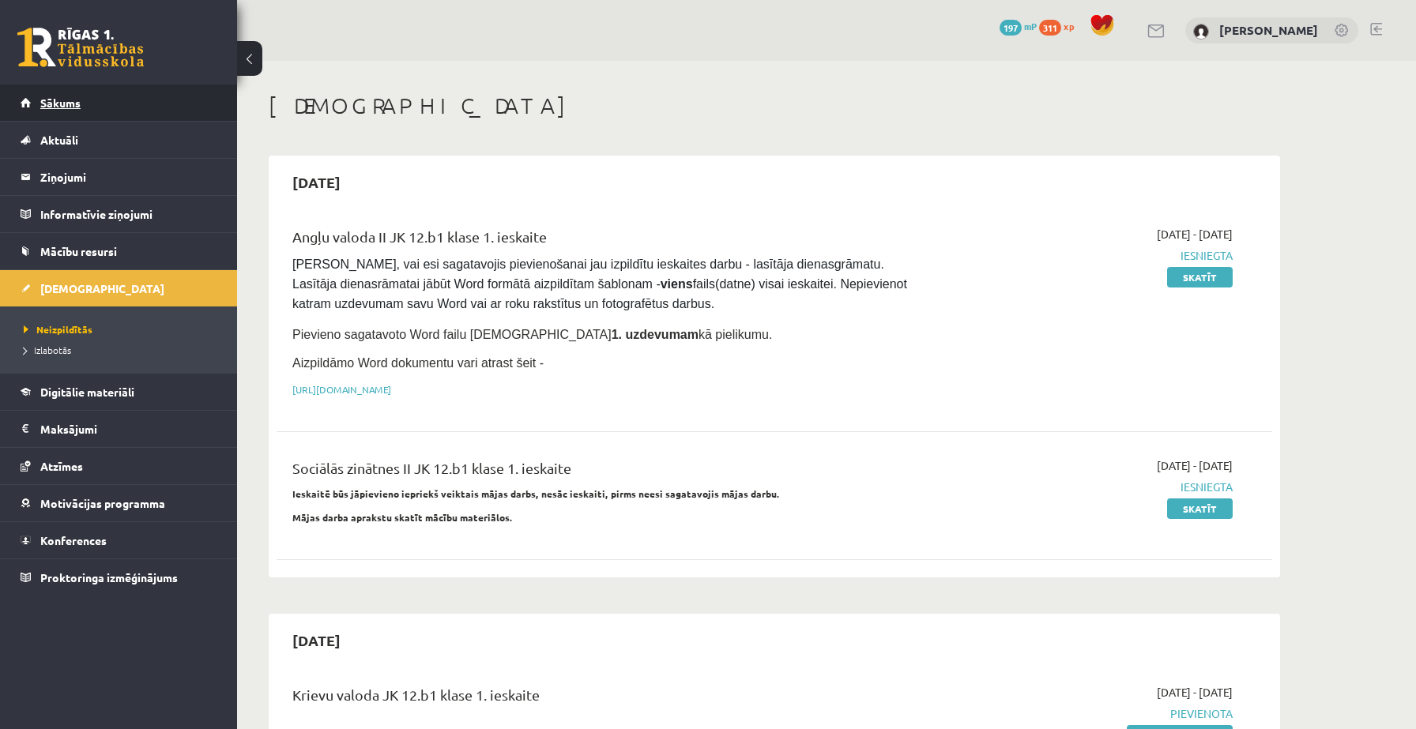
click at [155, 100] on link "Sākums" at bounding box center [119, 103] width 197 height 36
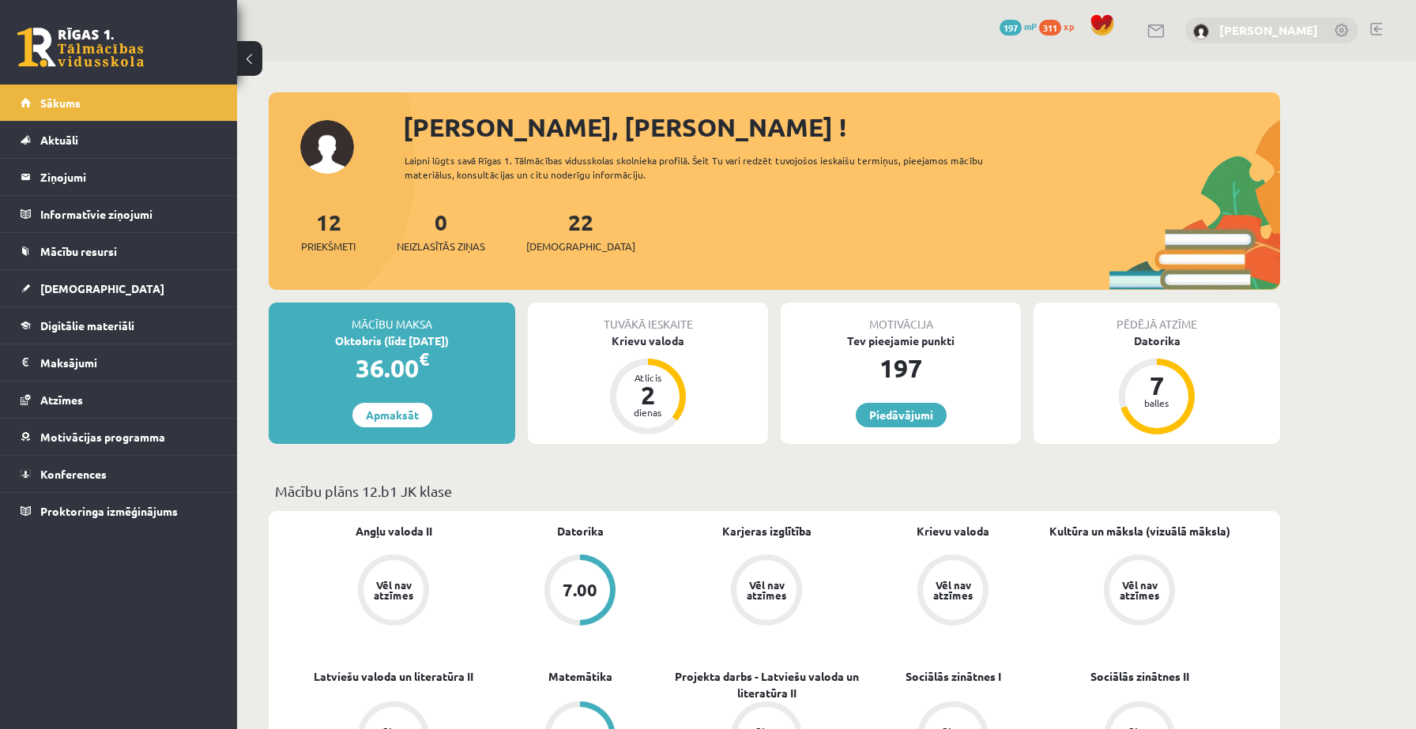
click at [1260, 24] on link "[PERSON_NAME]" at bounding box center [1268, 30] width 99 height 16
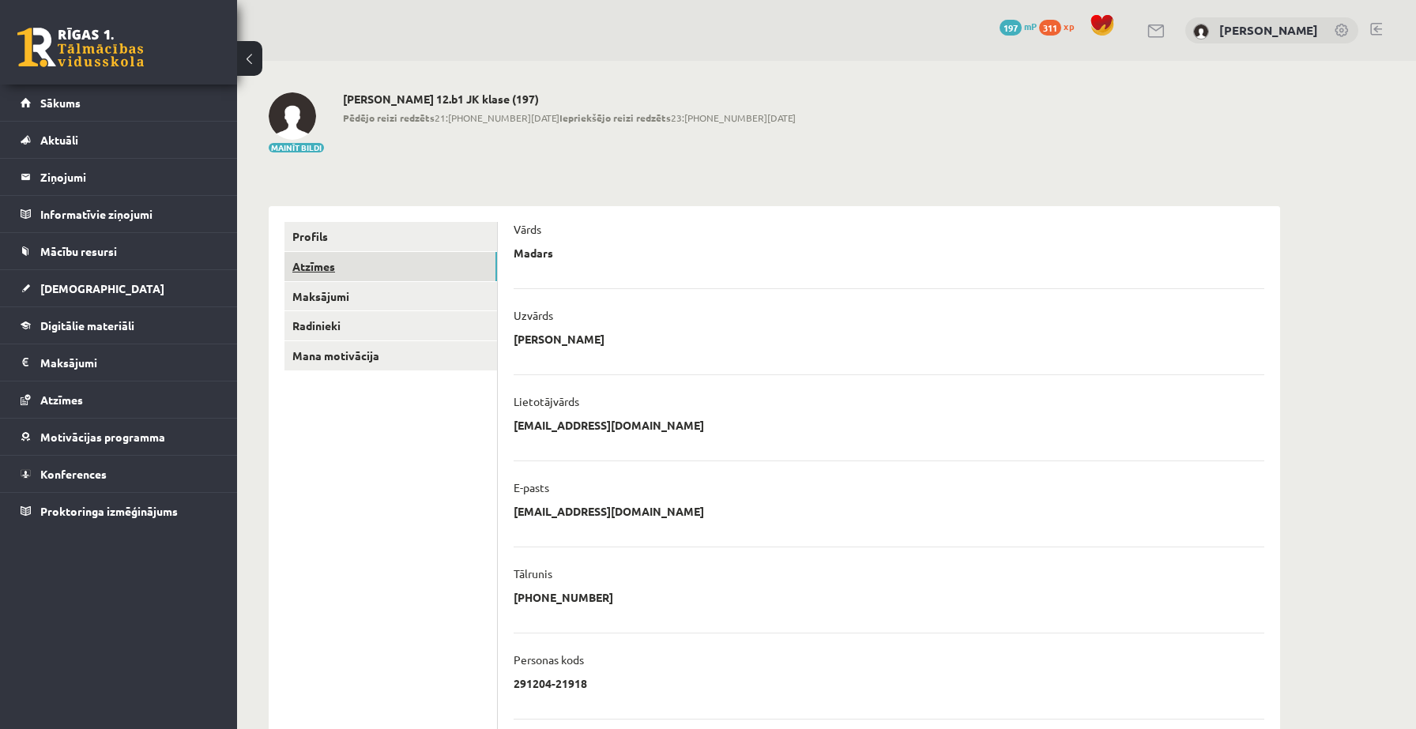
click at [389, 262] on link "Atzīmes" at bounding box center [390, 266] width 213 height 29
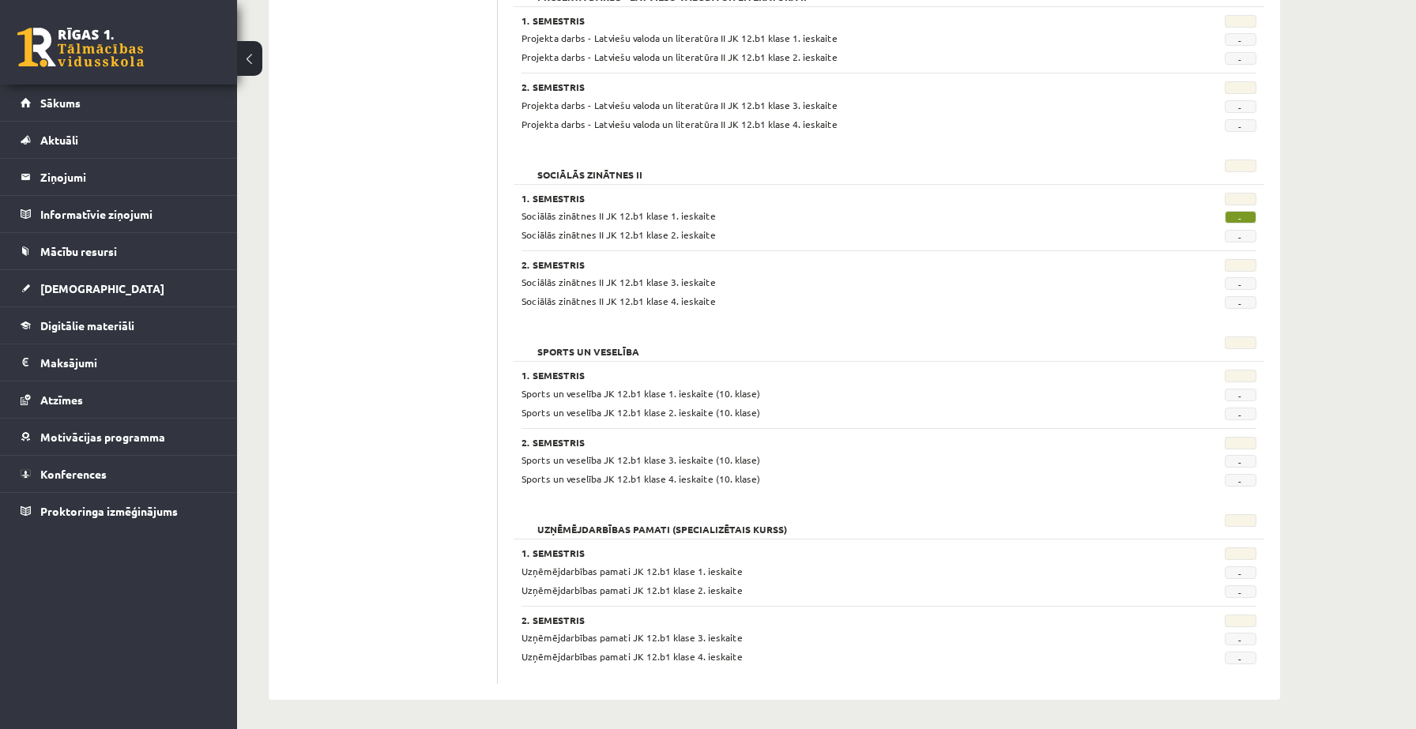
scroll to position [1169, 0]
click at [1237, 213] on span "-" at bounding box center [1241, 215] width 32 height 13
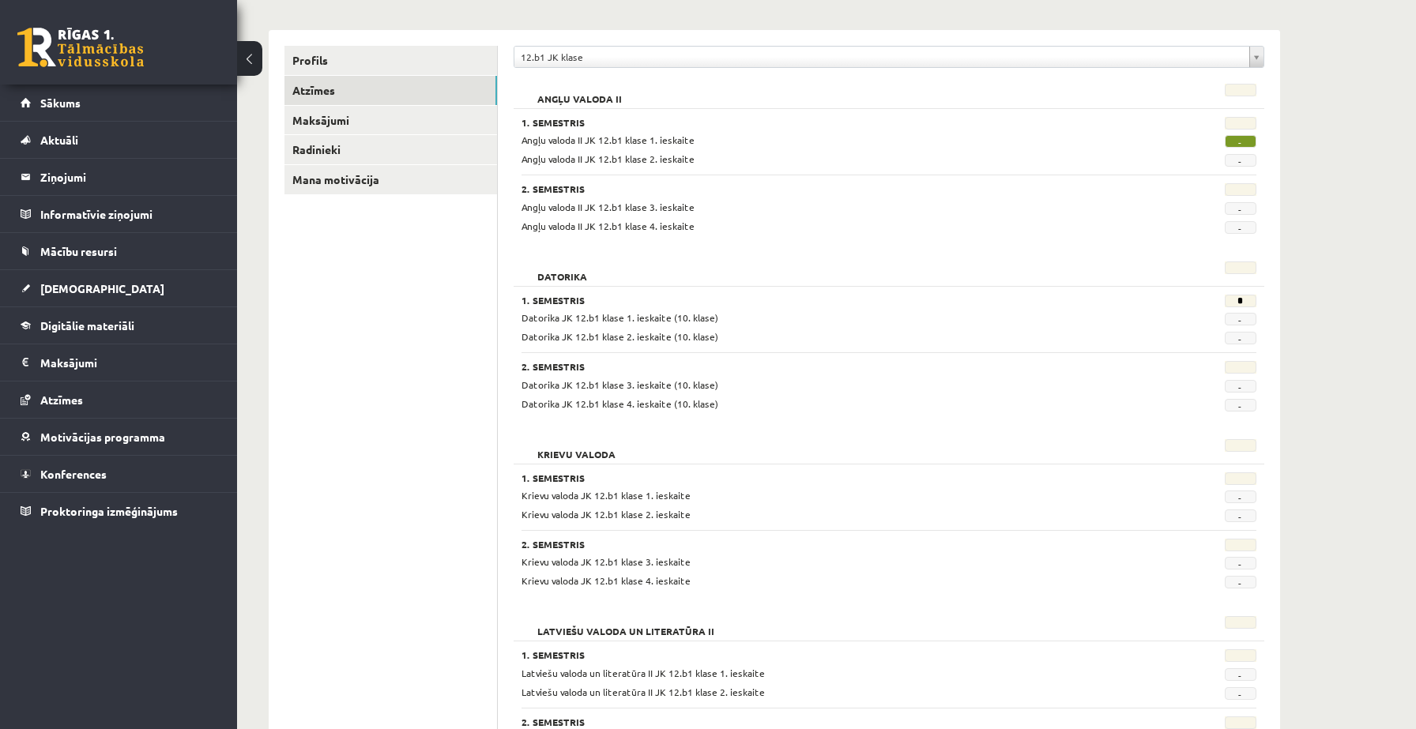
scroll to position [0, 0]
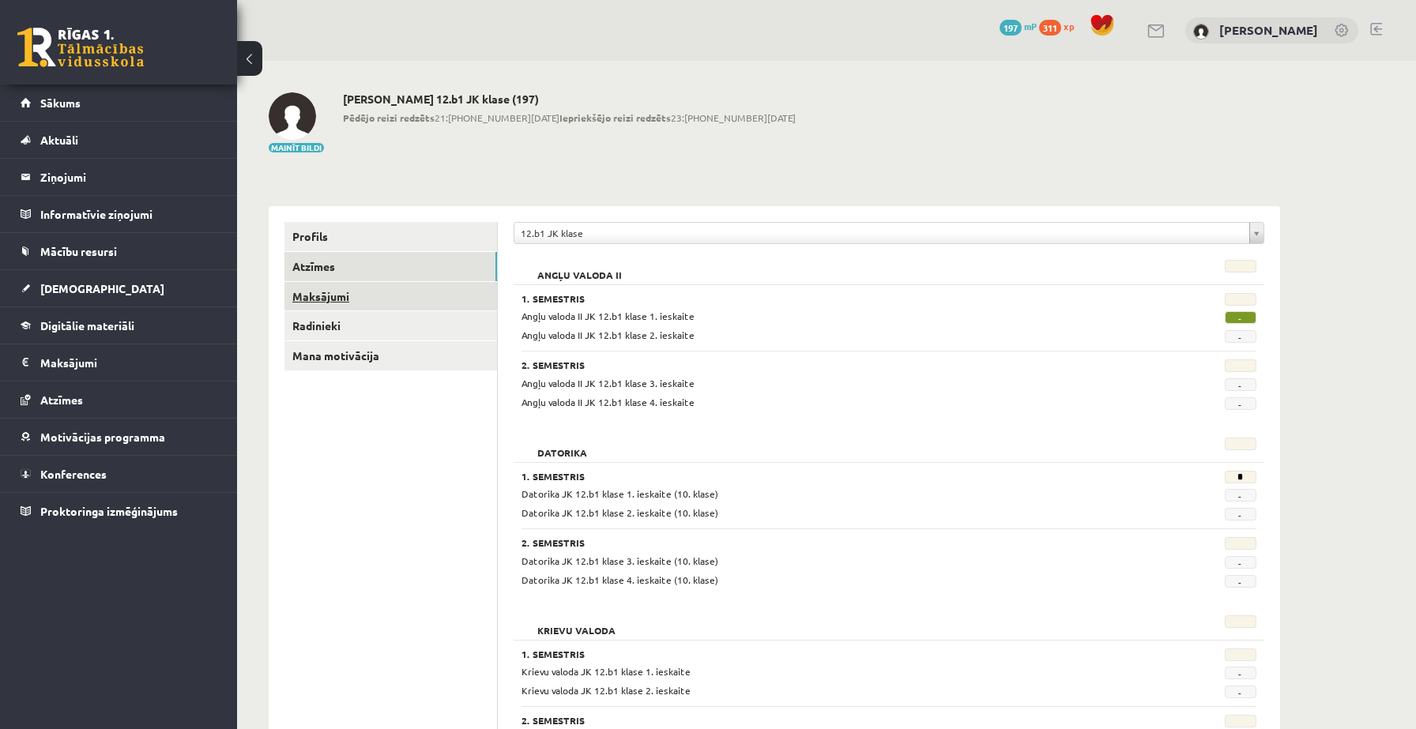
click at [314, 303] on link "Maksājumi" at bounding box center [390, 296] width 213 height 29
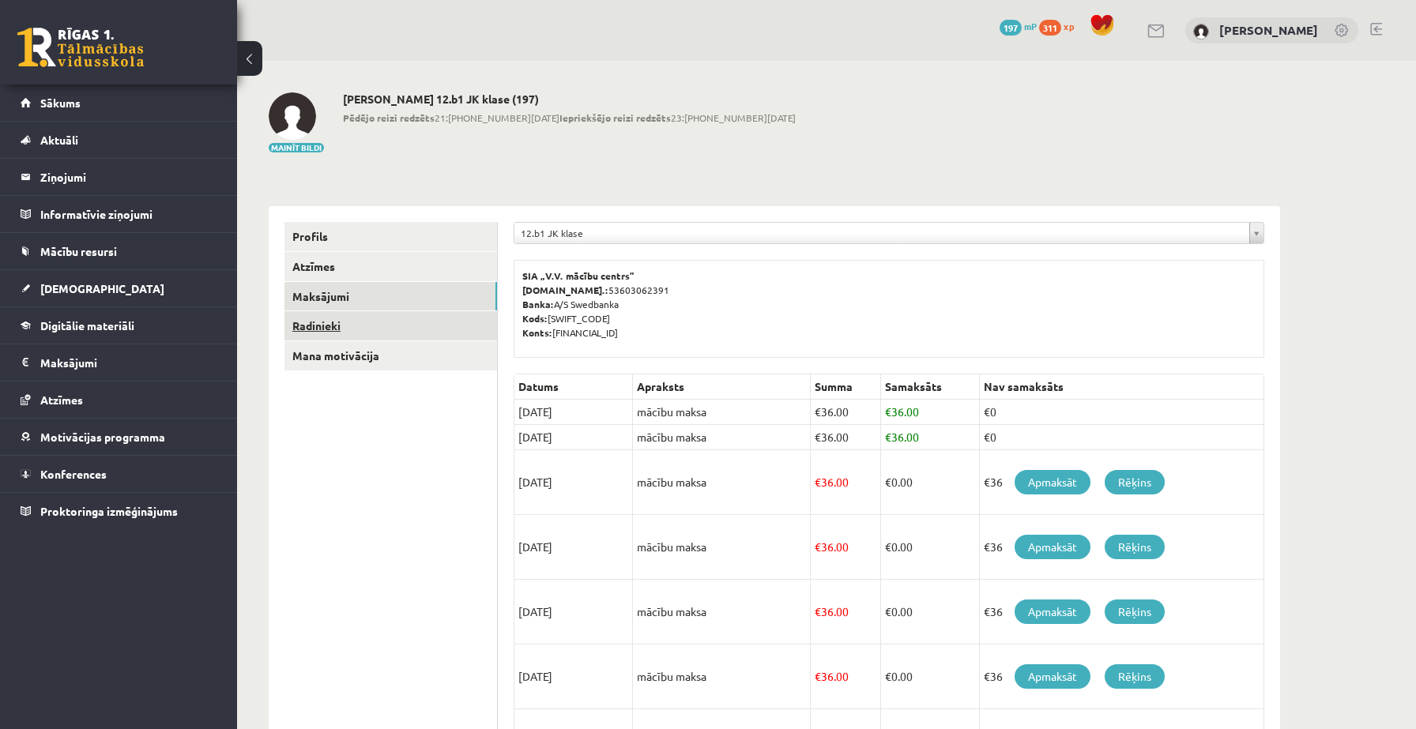
click at [314, 327] on link "Radinieki" at bounding box center [390, 325] width 213 height 29
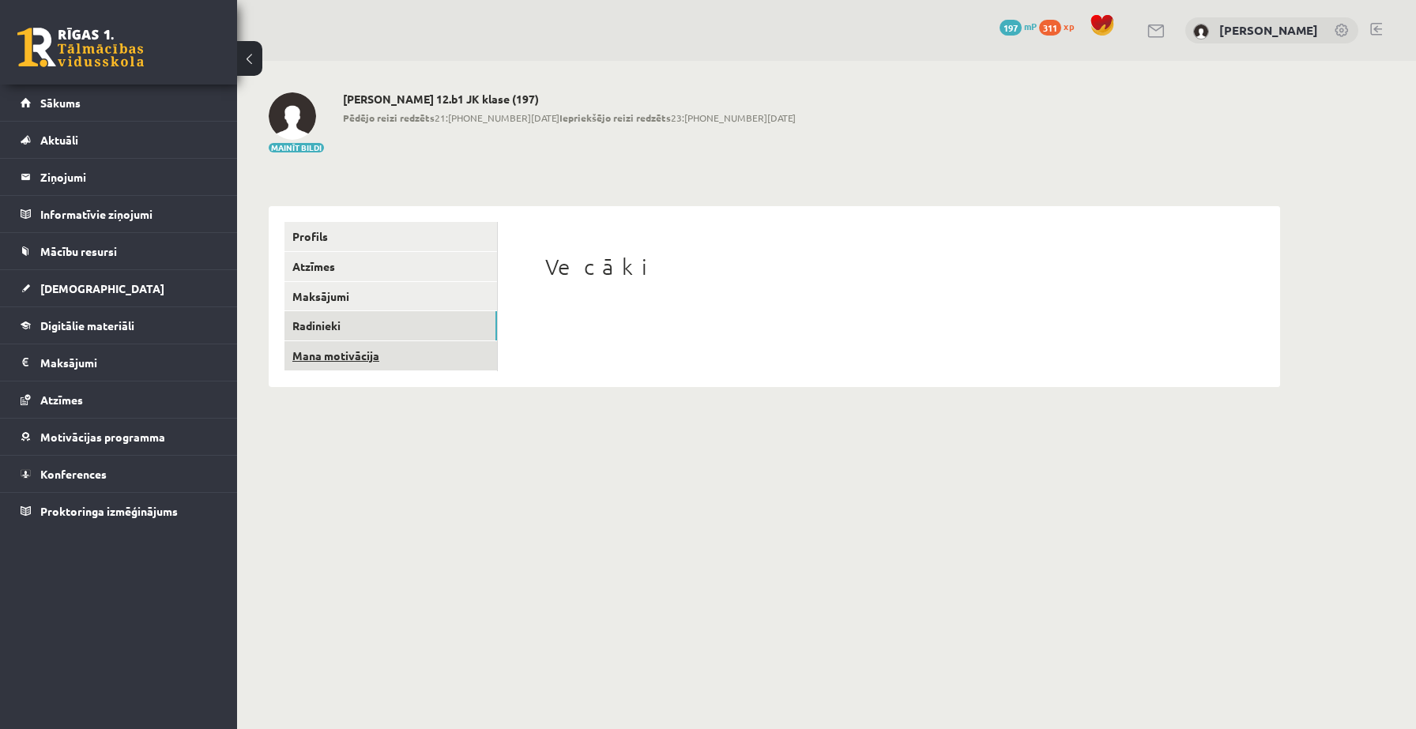
click at [317, 360] on link "Mana motivācija" at bounding box center [390, 355] width 213 height 29
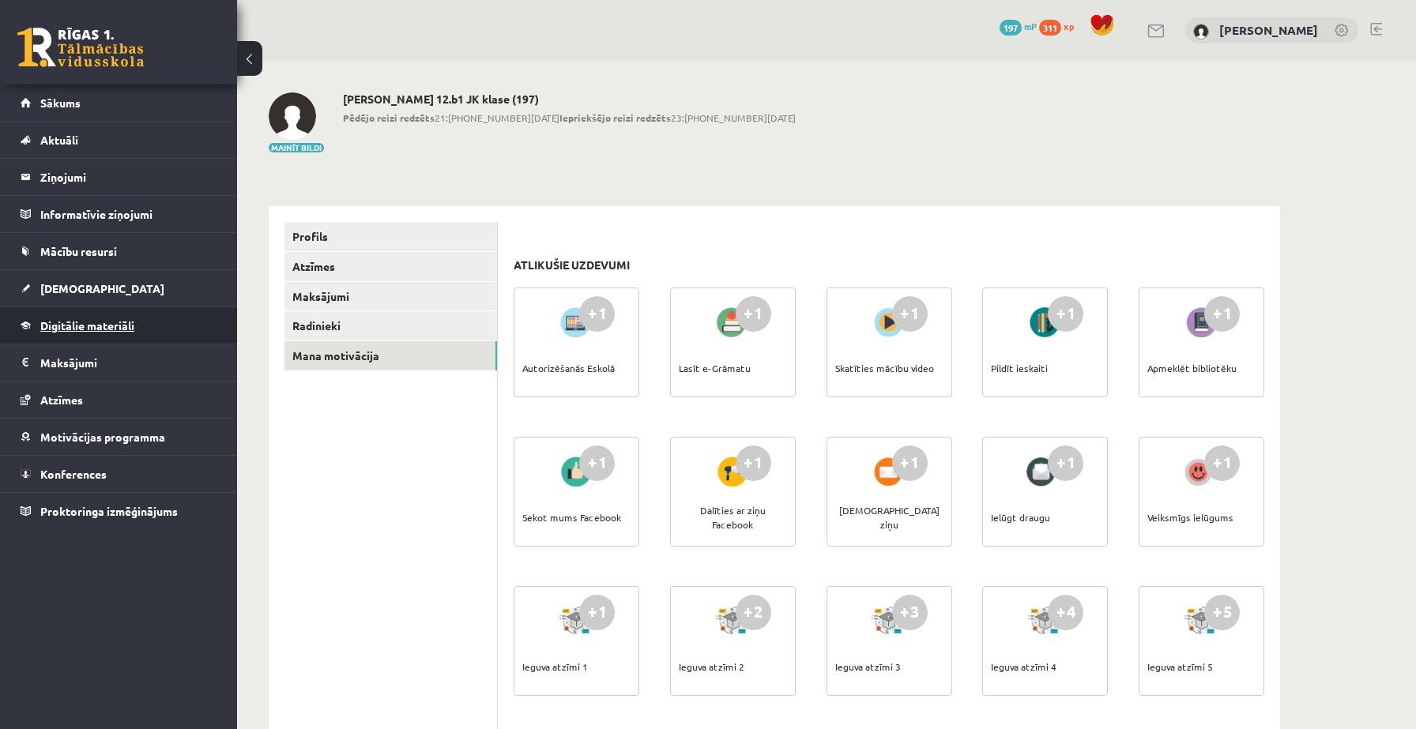
click at [101, 330] on span "Digitālie materiāli" at bounding box center [87, 325] width 94 height 14
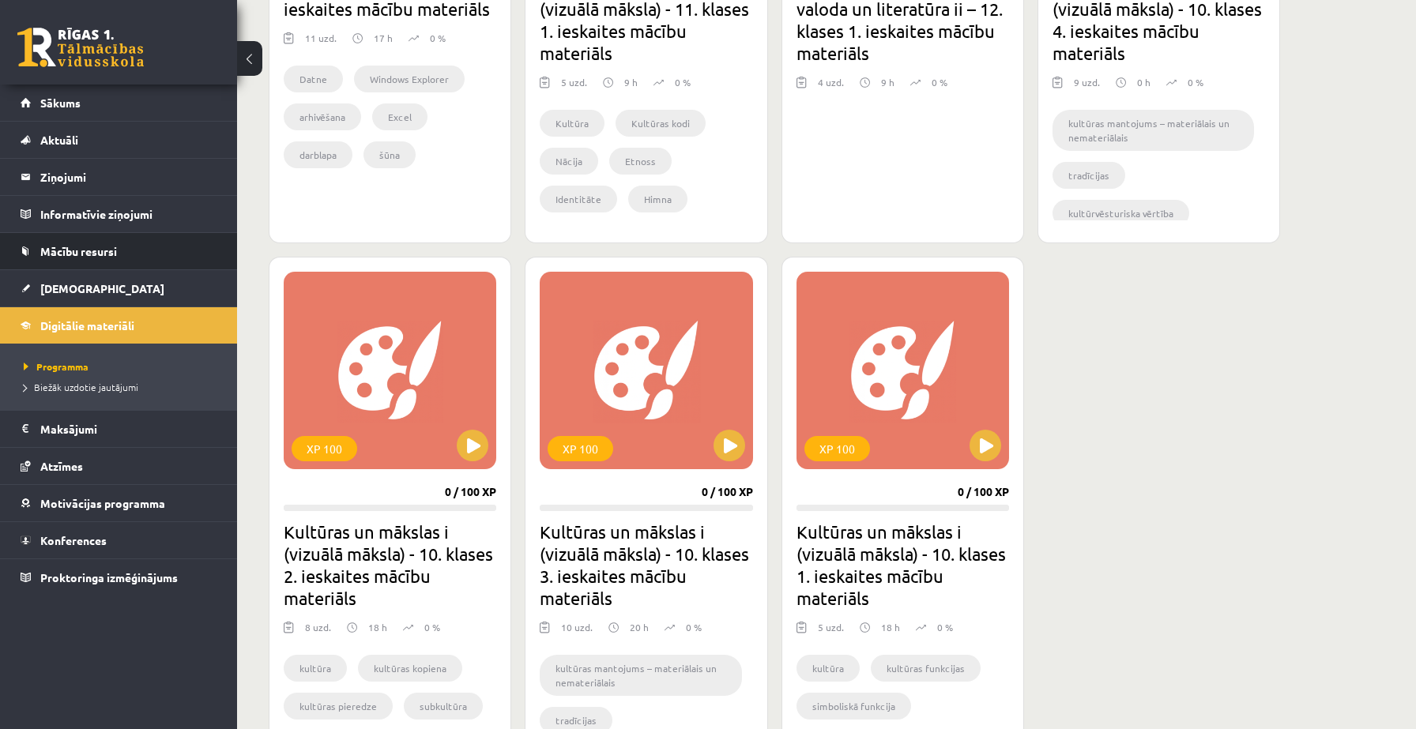
scroll to position [2626, 0]
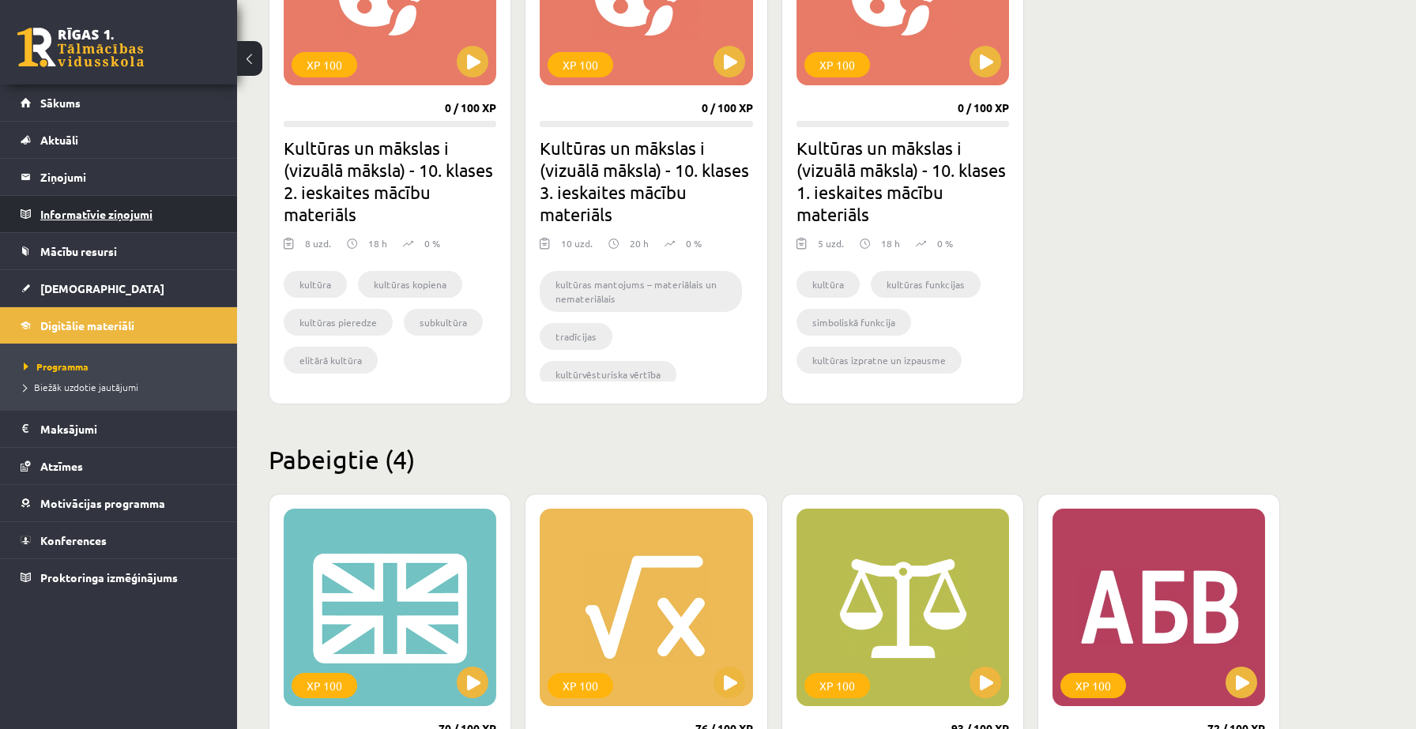
click at [94, 222] on legend "Informatīvie ziņojumi 0" at bounding box center [128, 214] width 177 height 36
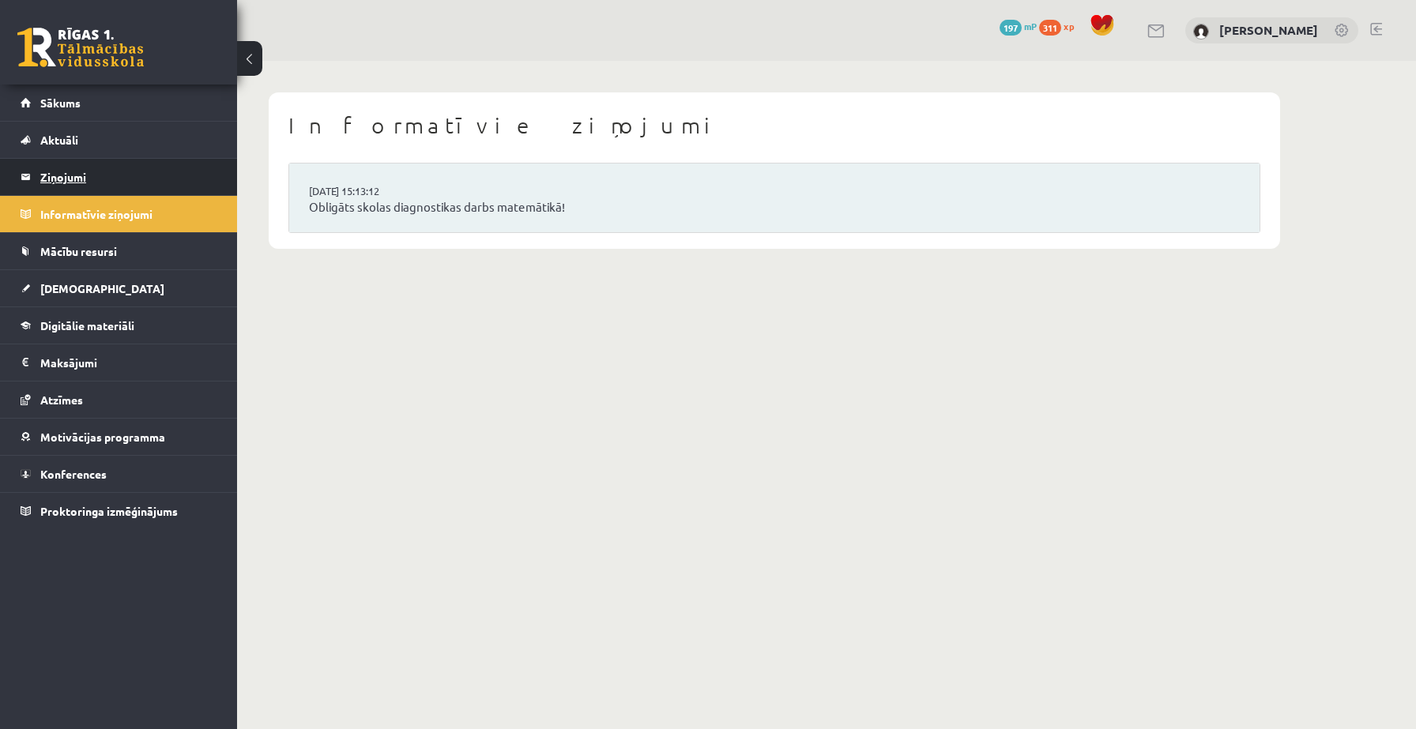
click at [119, 186] on legend "Ziņojumi 0" at bounding box center [128, 177] width 177 height 36
